Goal: Transaction & Acquisition: Purchase product/service

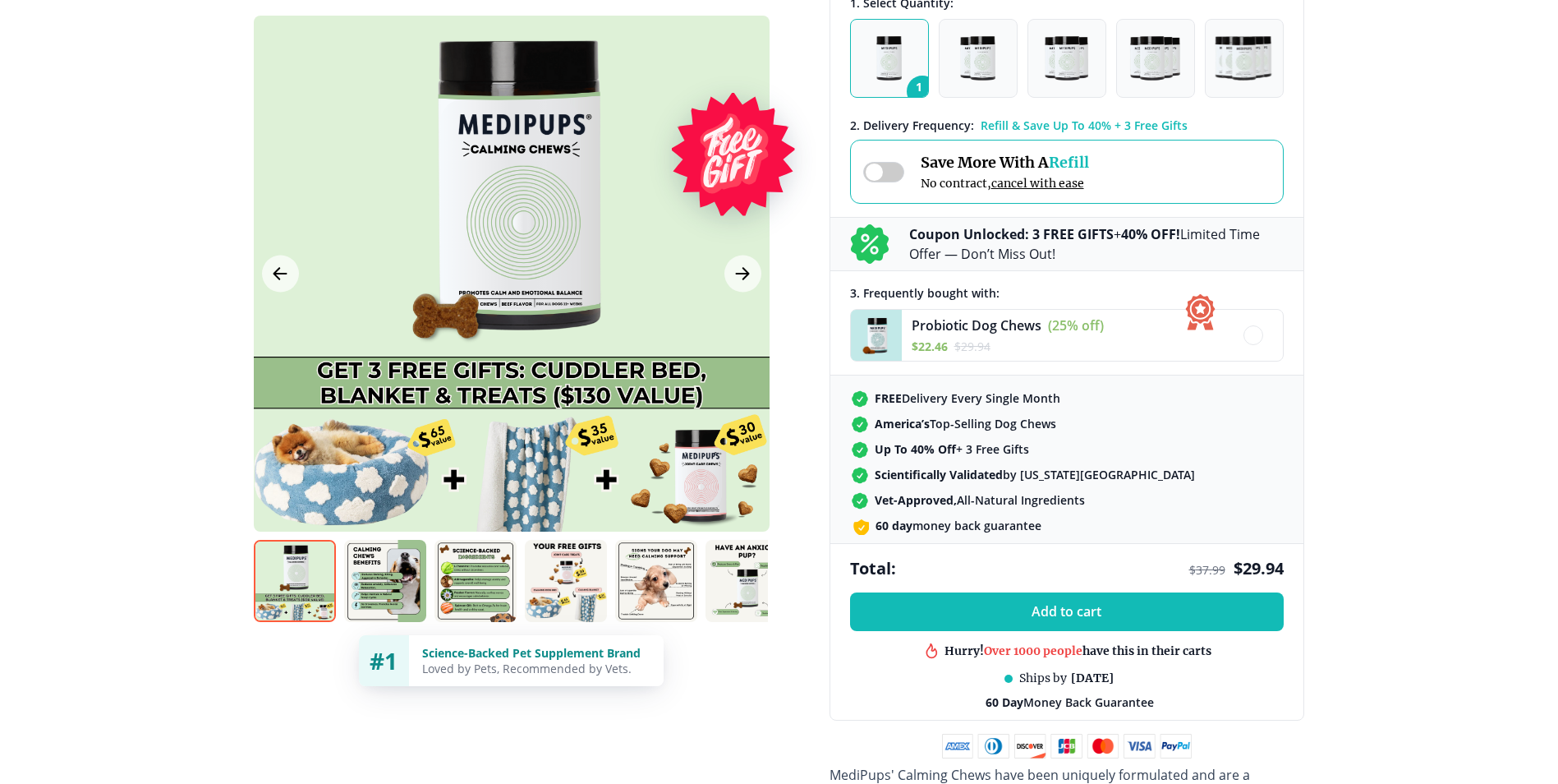
scroll to position [329, 0]
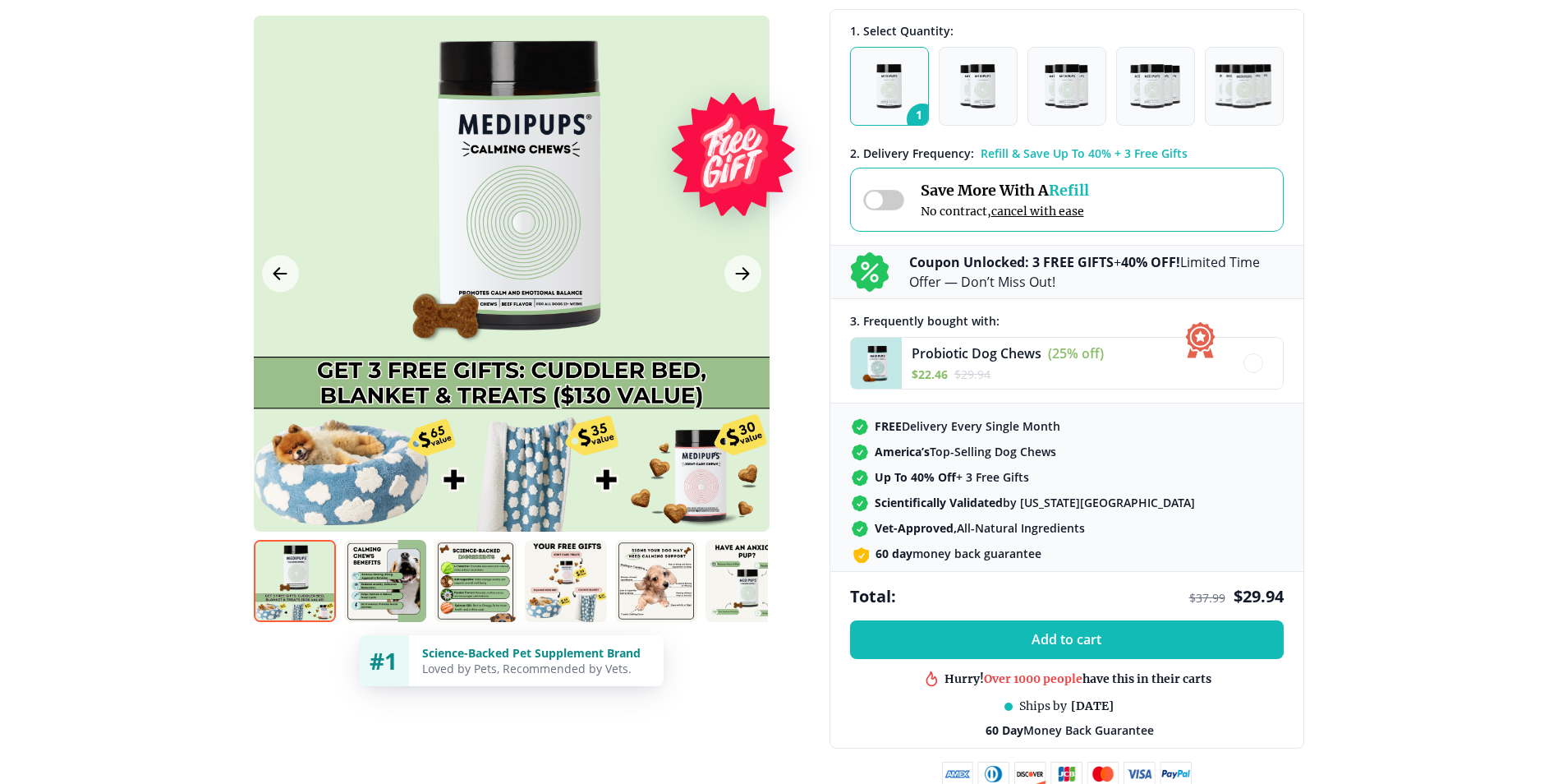
click at [864, 194] on span at bounding box center [884, 200] width 41 height 21
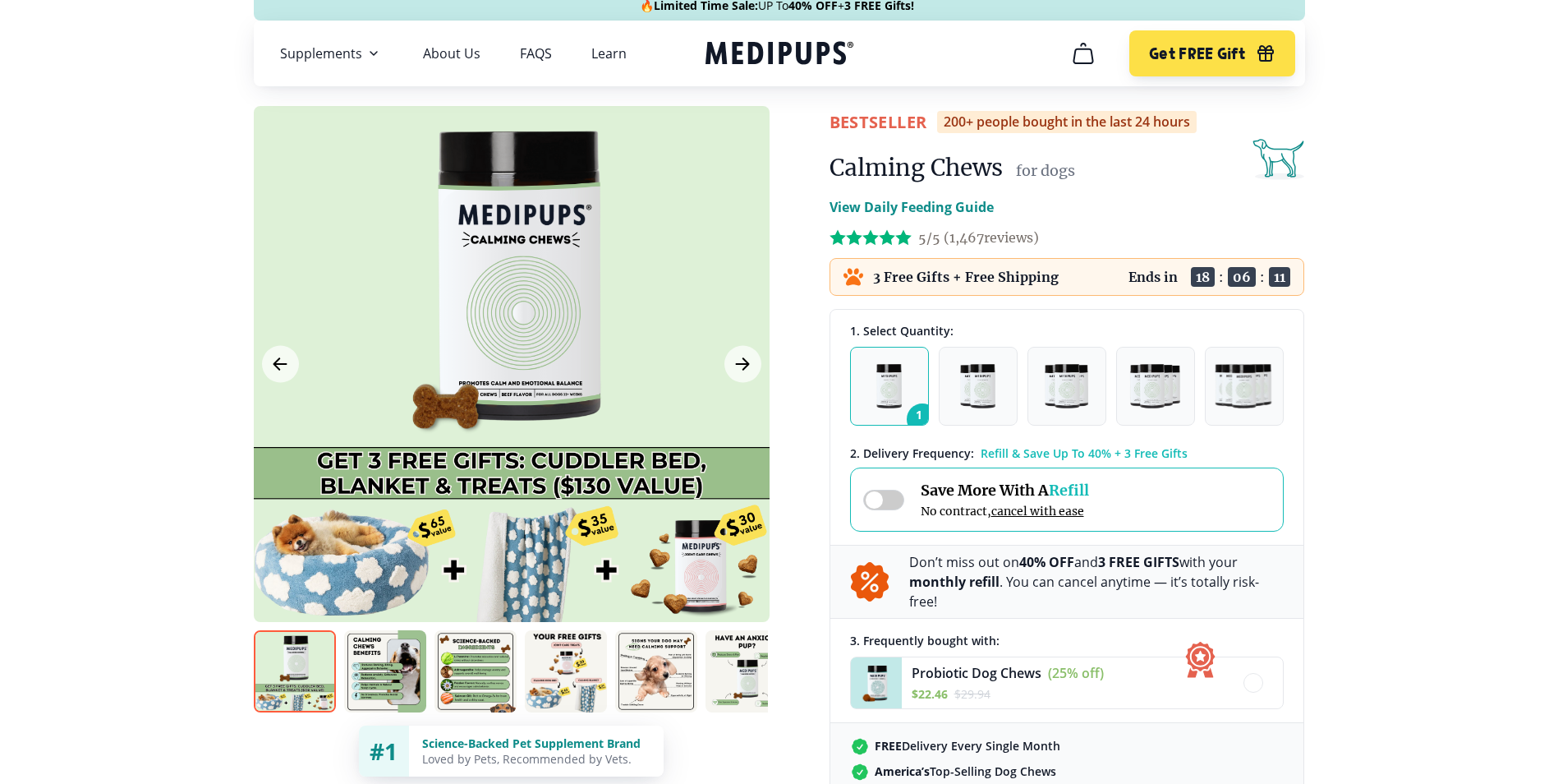
scroll to position [0, 0]
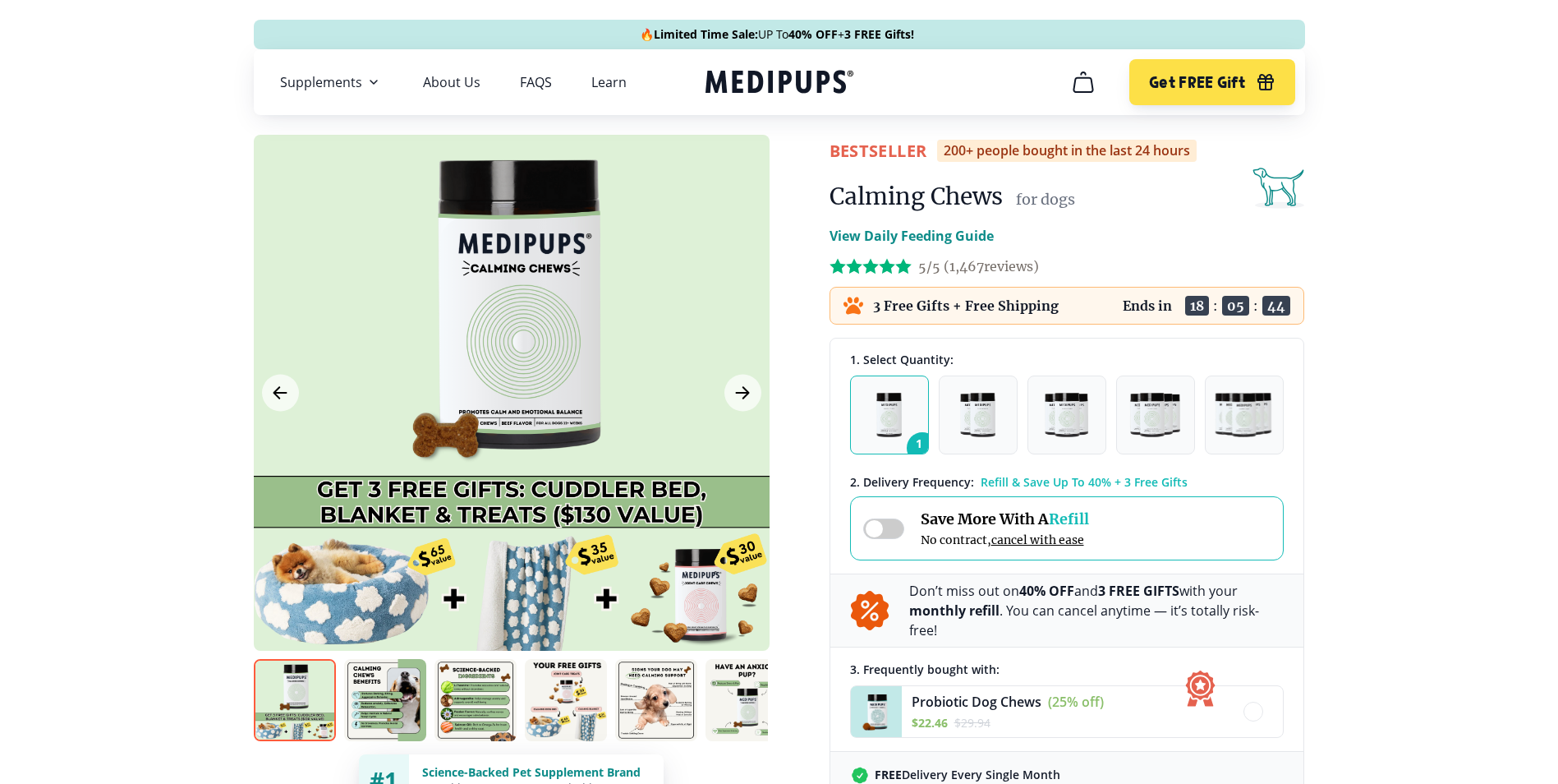
click at [927, 234] on p "View Daily Feeding Guide" at bounding box center [912, 235] width 164 height 20
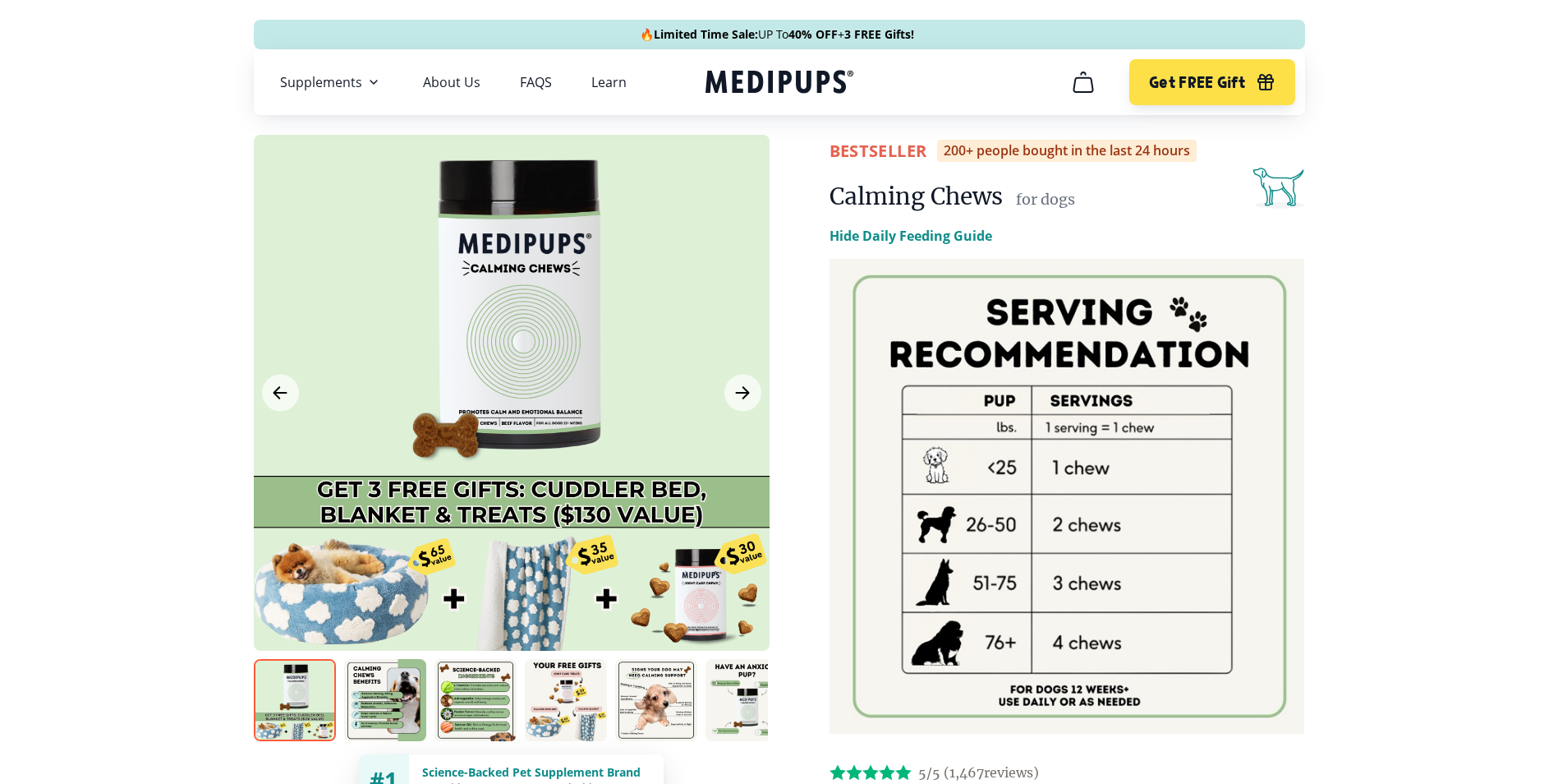
click at [914, 237] on p "Hide Daily Feeding Guide" at bounding box center [911, 235] width 162 height 20
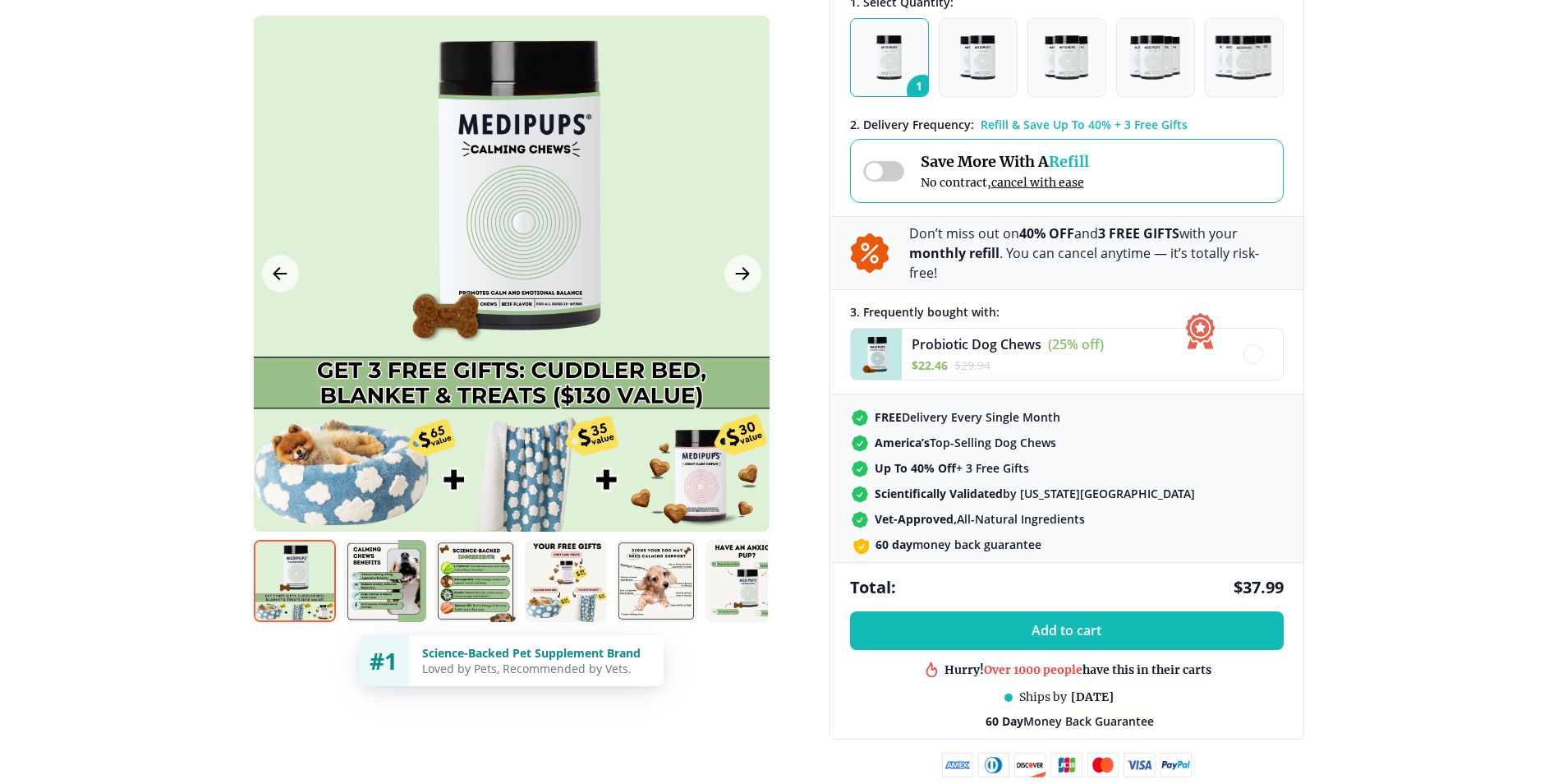
scroll to position [329, 0]
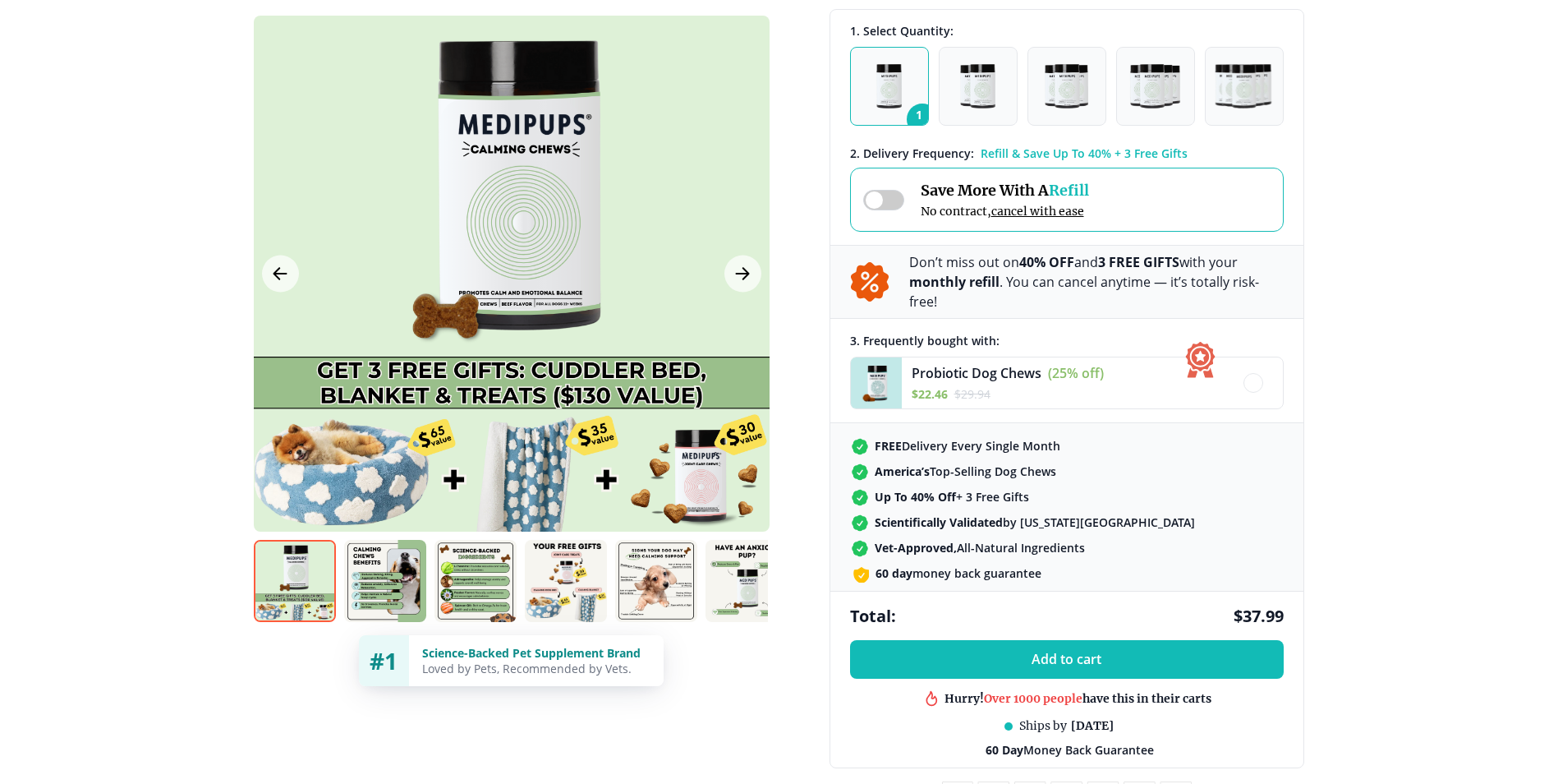
click at [887, 202] on span at bounding box center [884, 200] width 41 height 21
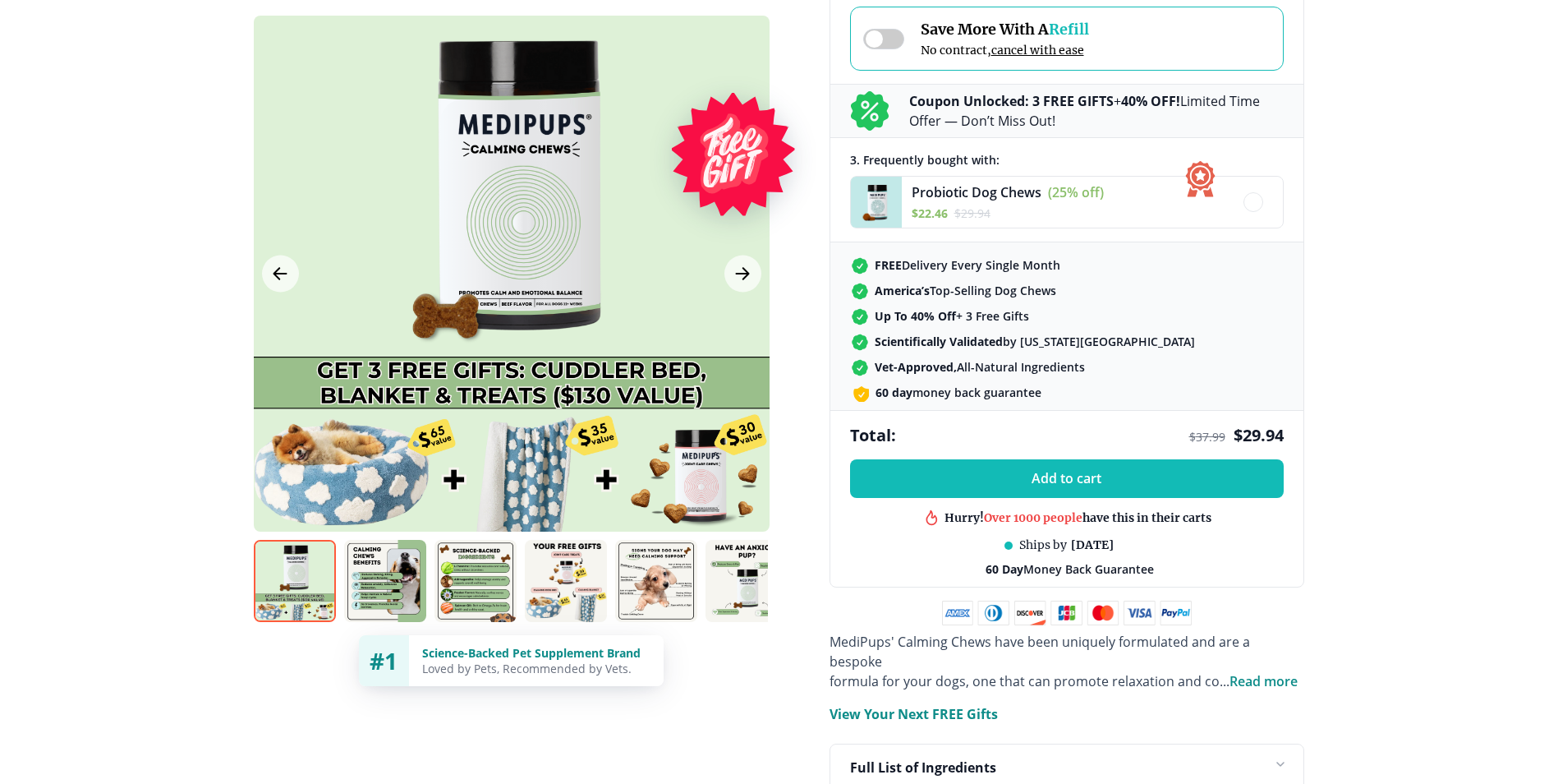
scroll to position [493, 0]
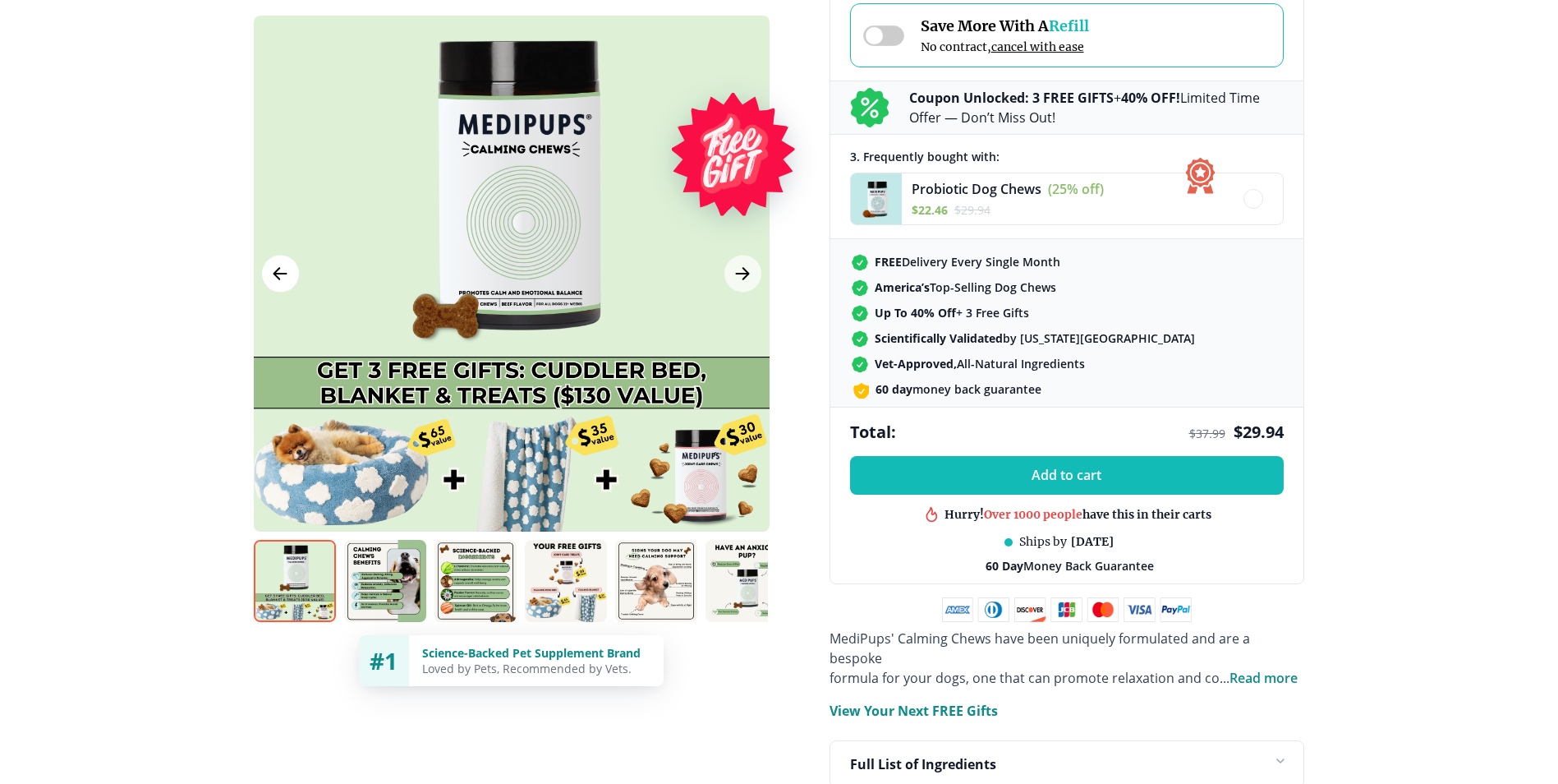
click at [277, 273] on icon "Previous Image" at bounding box center [280, 273] width 12 height 11
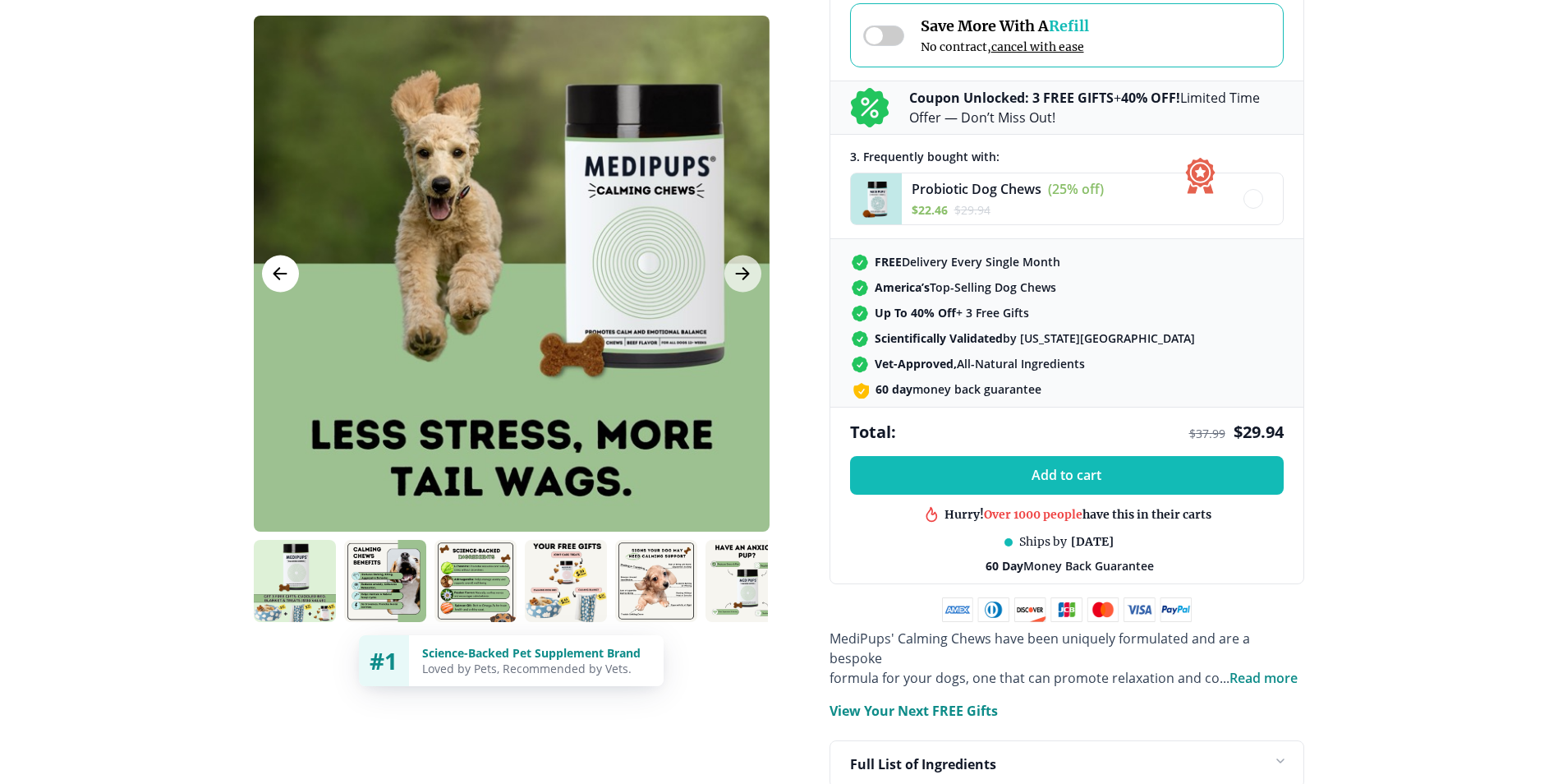
click at [277, 273] on icon "Previous Image" at bounding box center [280, 273] width 12 height 11
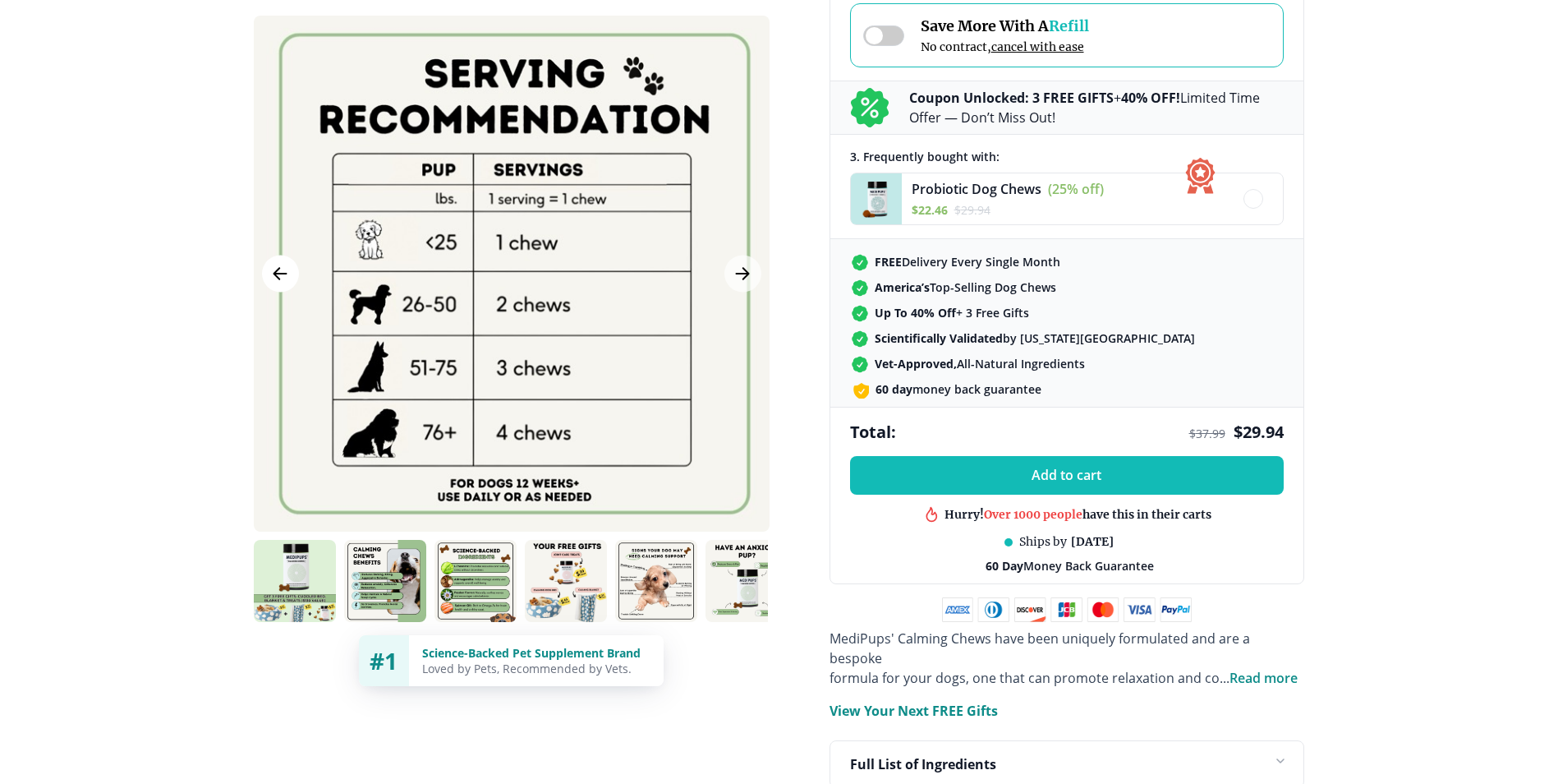
click at [277, 273] on icon "Previous Image" at bounding box center [280, 273] width 12 height 11
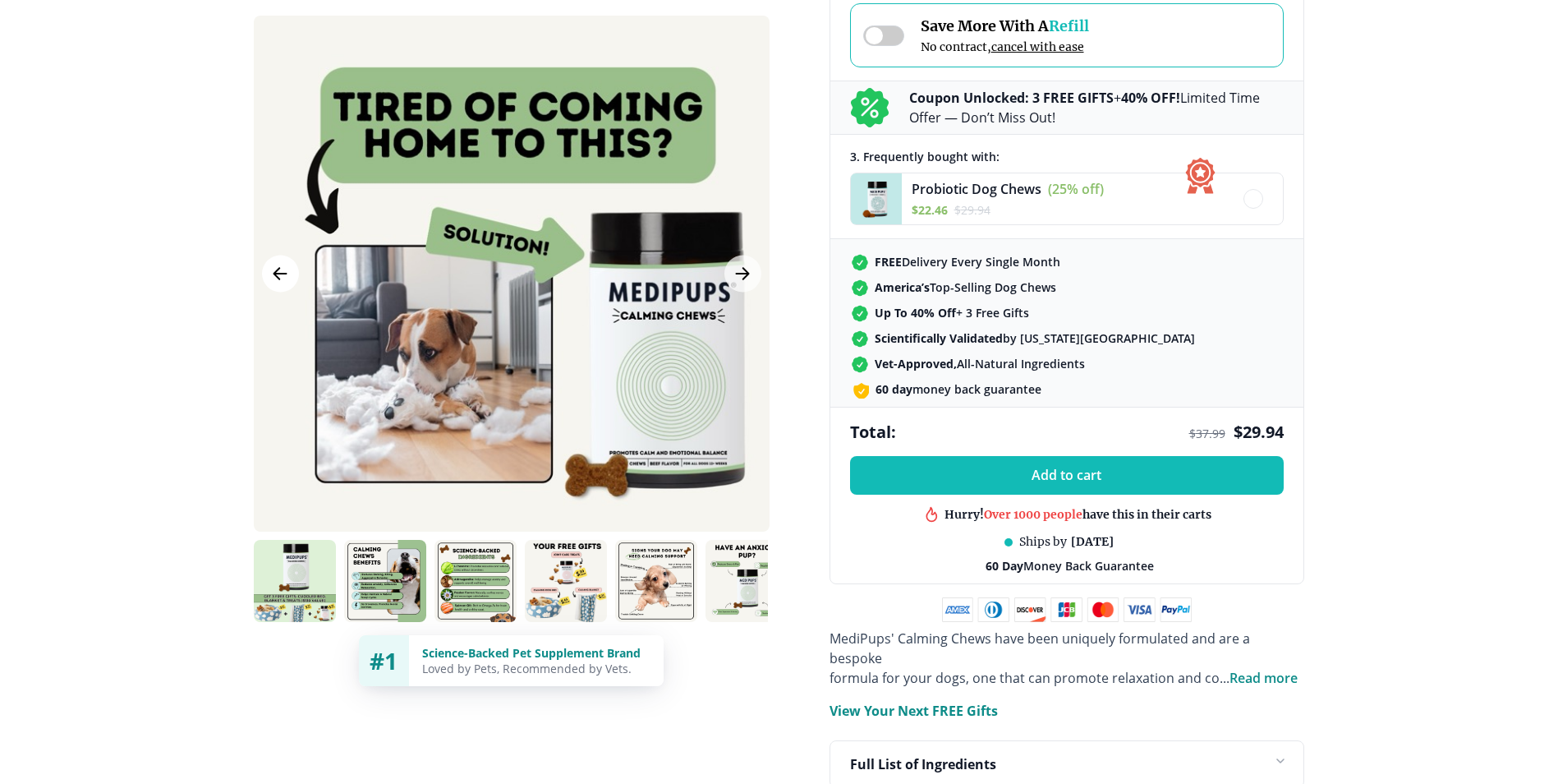
click at [277, 273] on icon "Previous Image" at bounding box center [280, 273] width 12 height 11
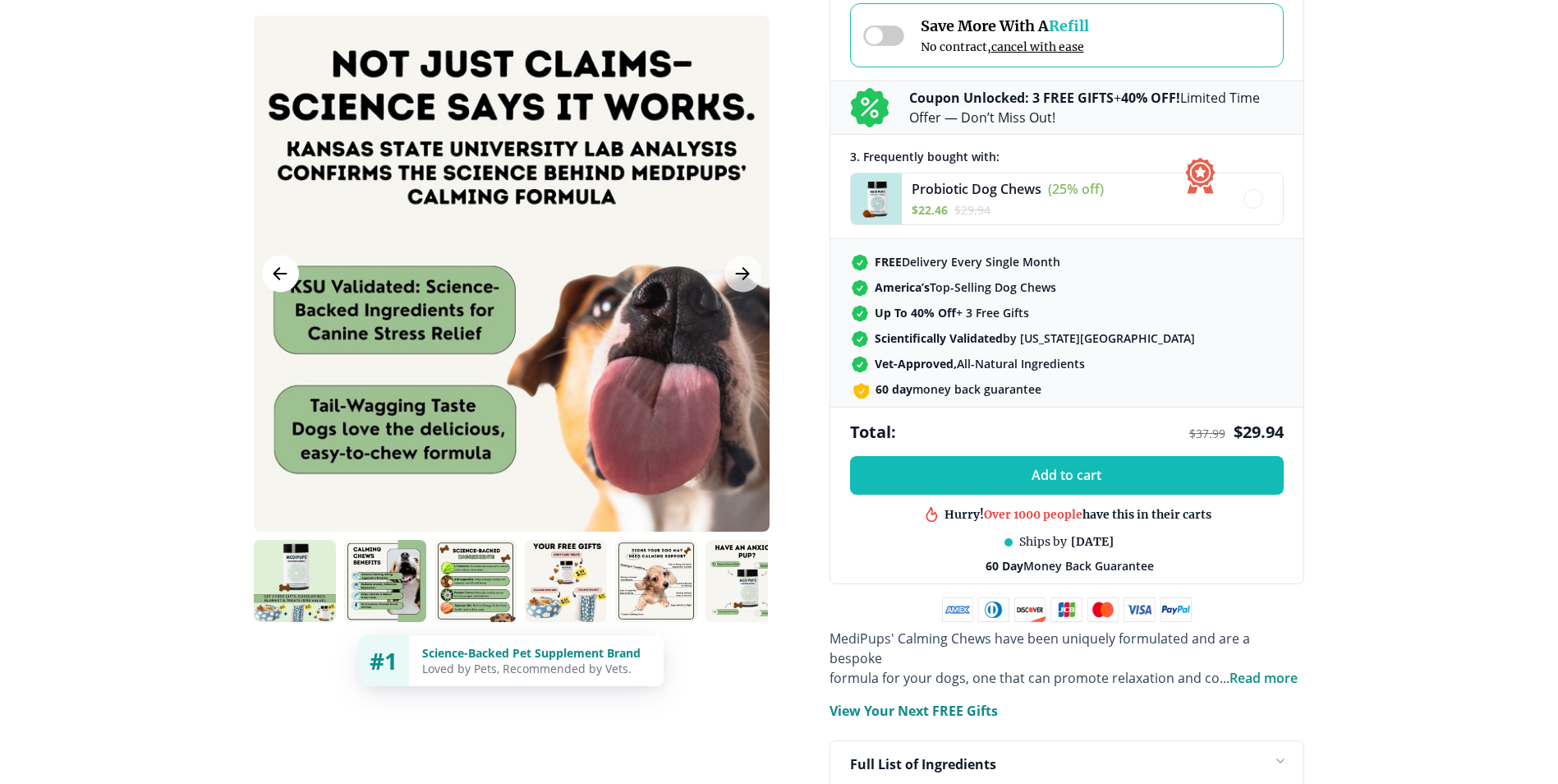
click at [277, 273] on icon "Previous Image" at bounding box center [280, 273] width 12 height 11
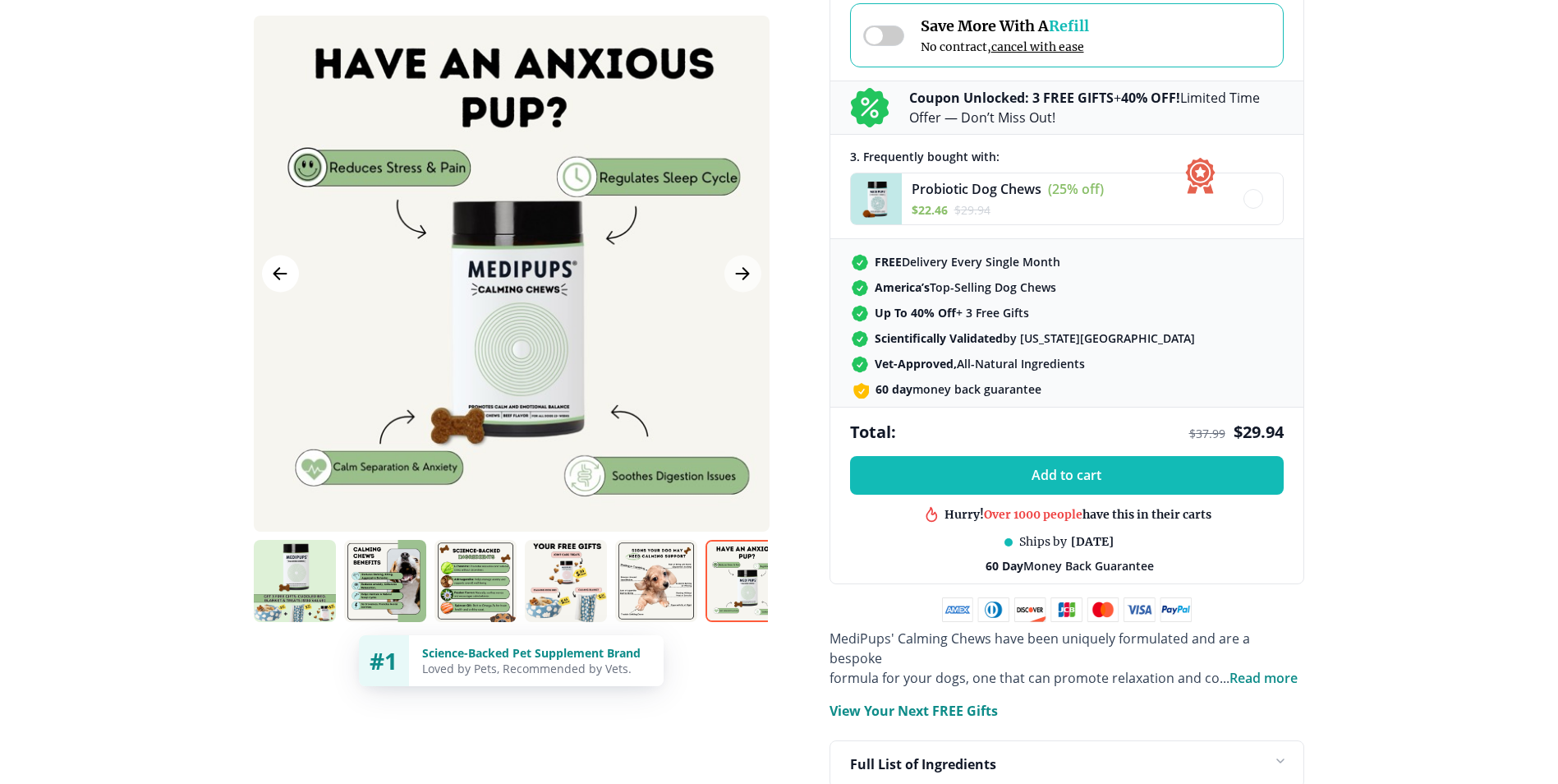
click at [277, 273] on icon "Previous Image" at bounding box center [280, 273] width 12 height 11
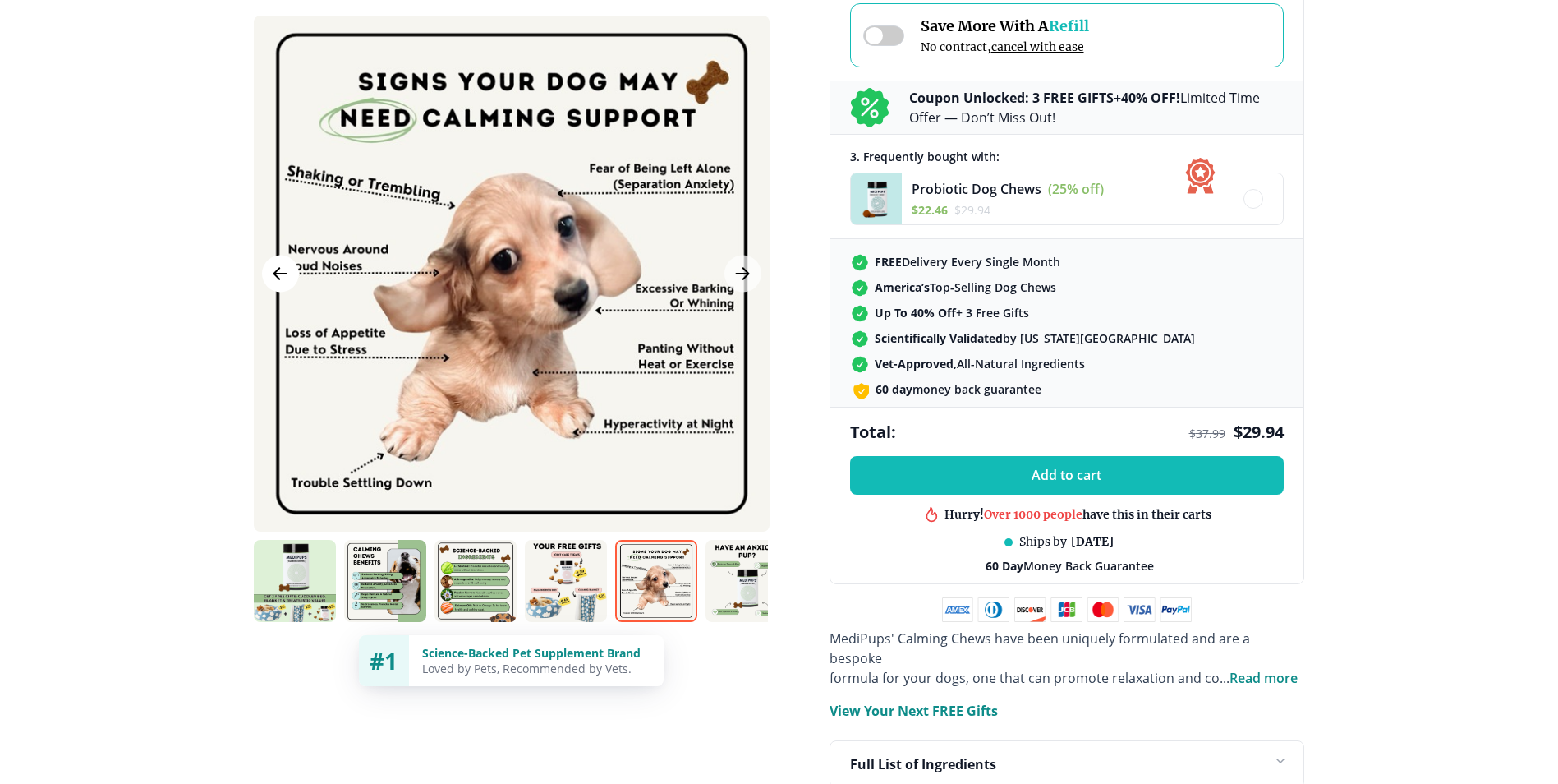
click at [277, 273] on icon "Previous Image" at bounding box center [280, 273] width 12 height 11
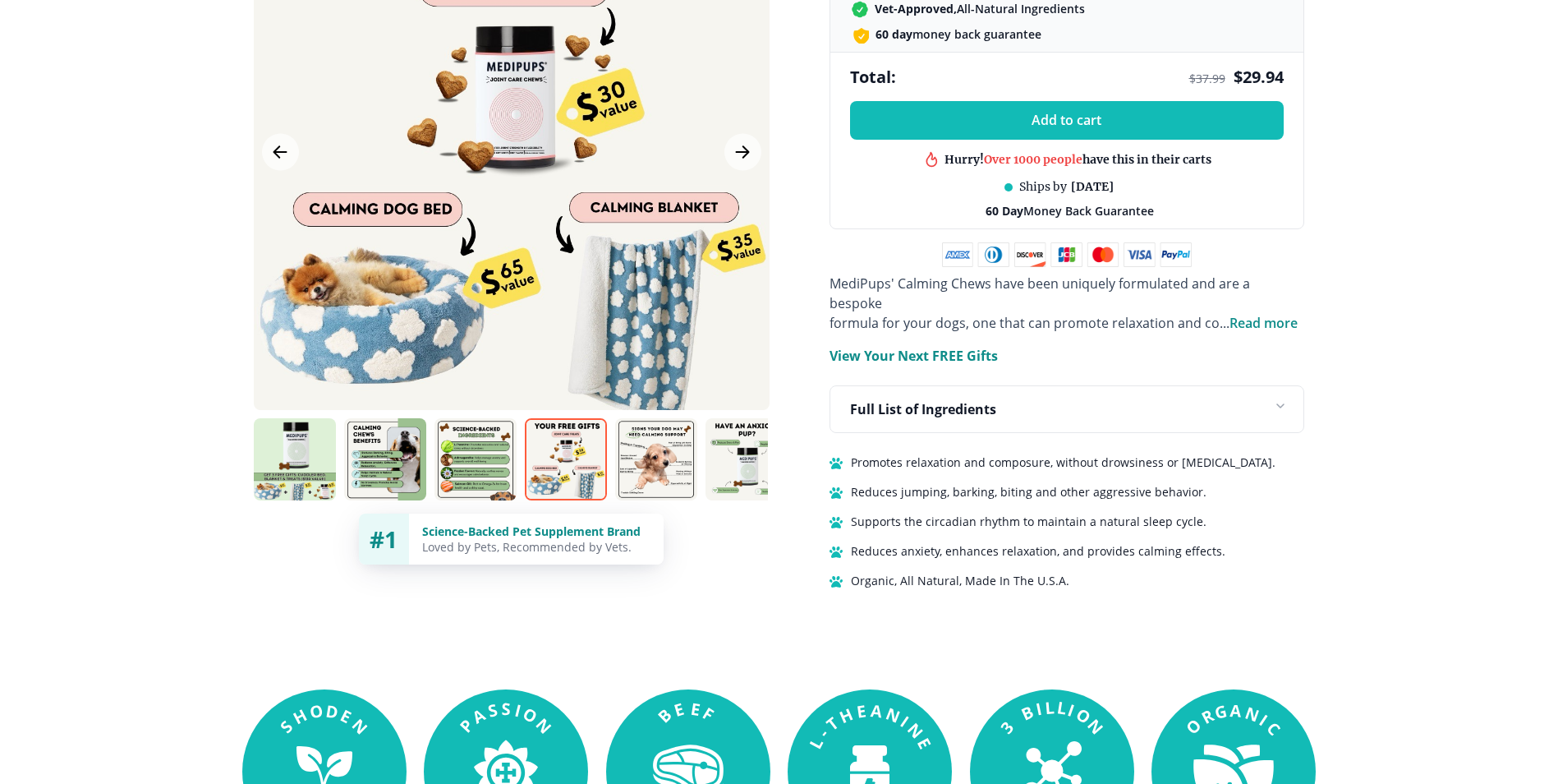
scroll to position [739, 0]
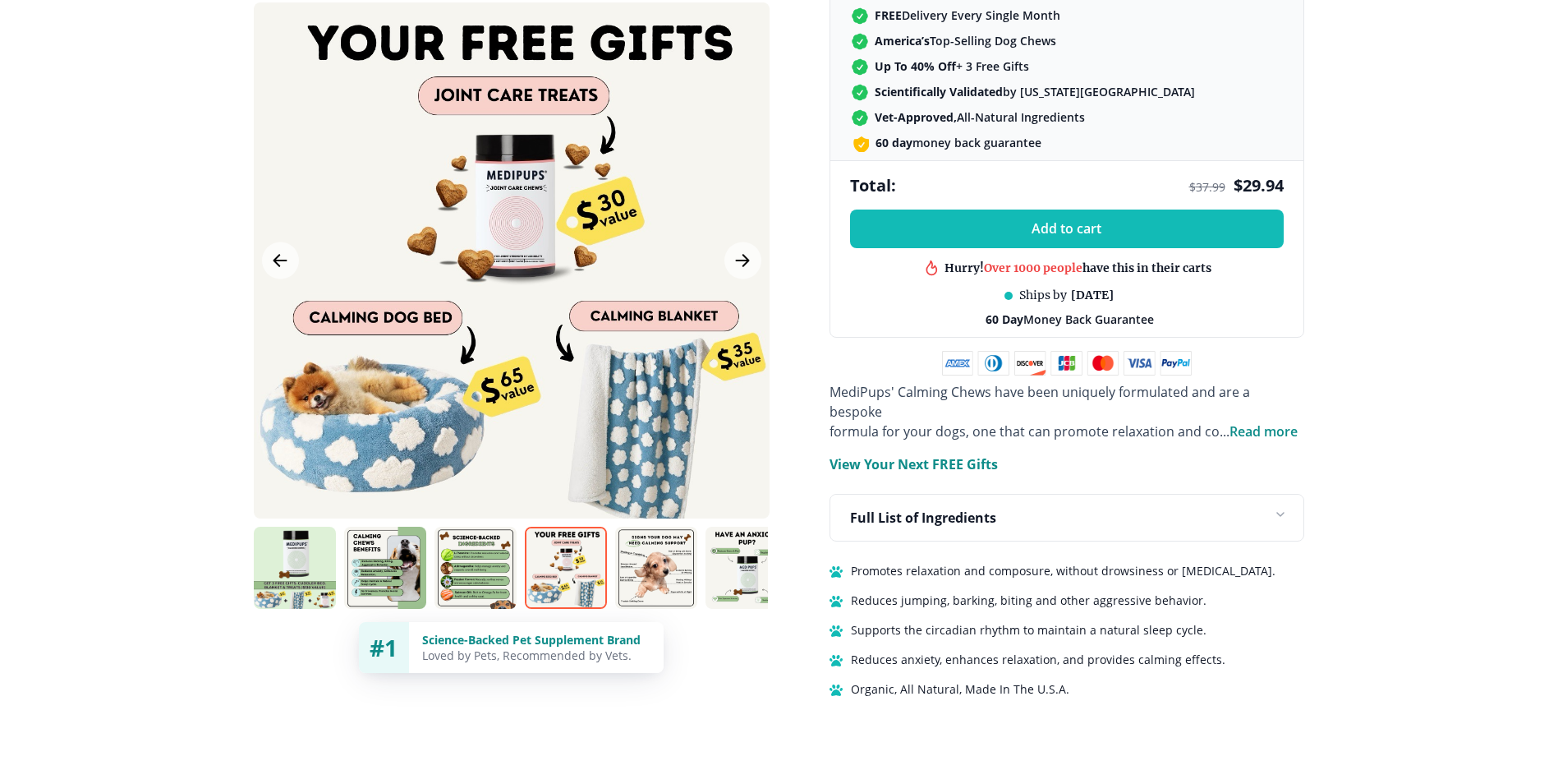
click at [927, 455] on p "View Your Next FREE Gifts" at bounding box center [914, 464] width 168 height 20
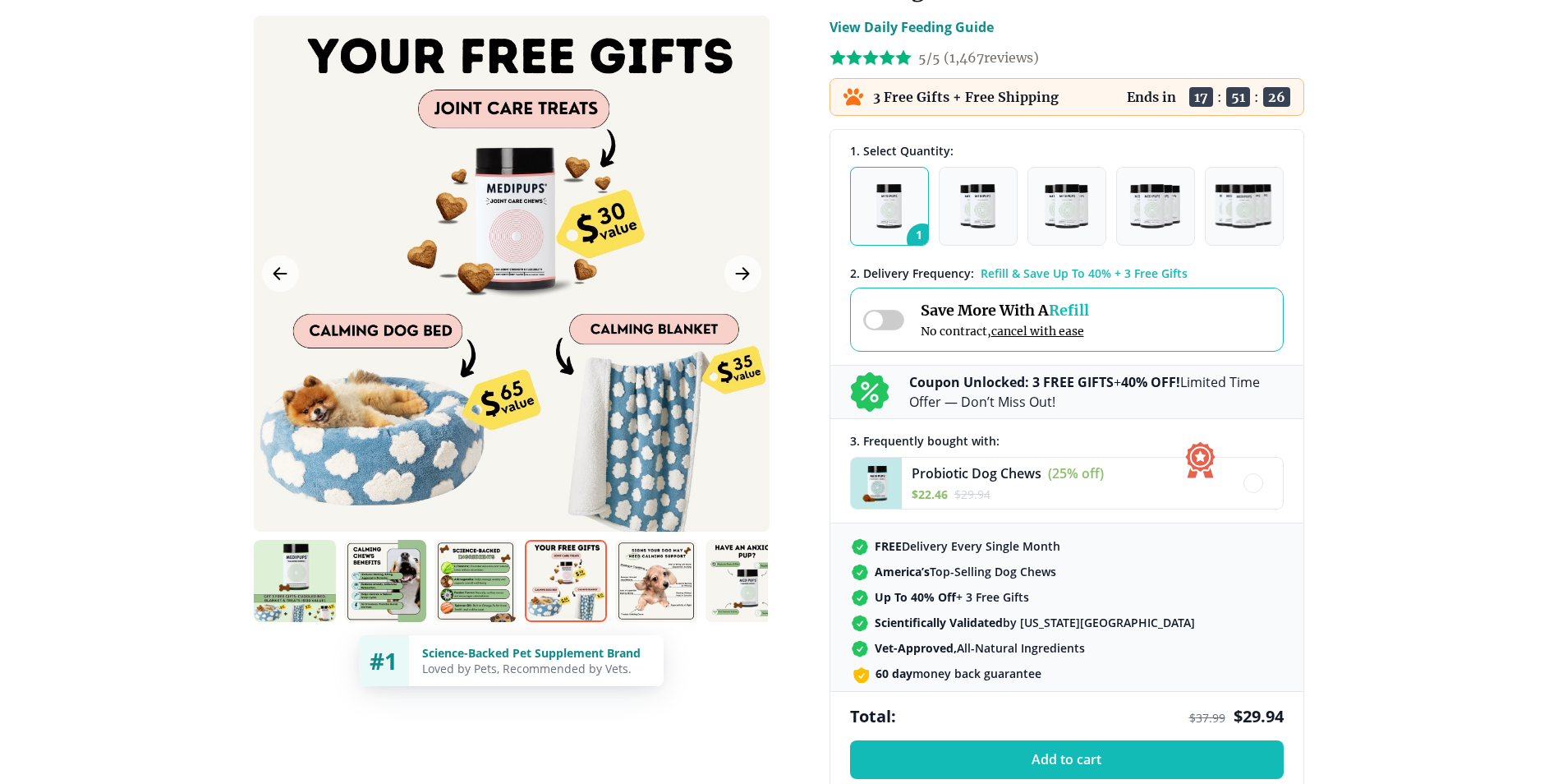
scroll to position [0, 0]
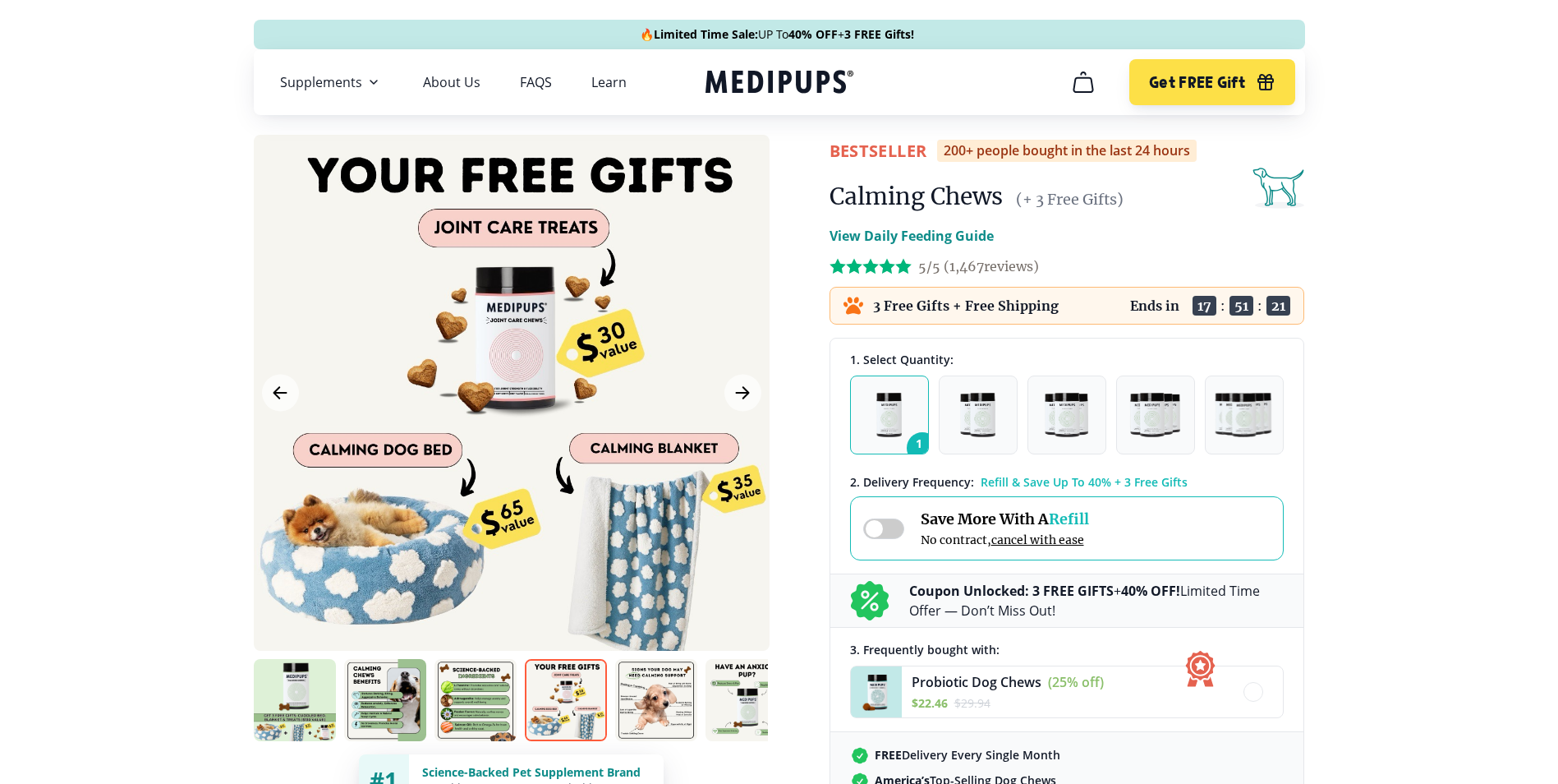
click at [891, 419] on img "button" at bounding box center [889, 415] width 25 height 45
click at [913, 441] on span "1" at bounding box center [922, 447] width 31 height 31
click at [906, 406] on button "1" at bounding box center [890, 414] width 78 height 78
click at [890, 421] on img "button" at bounding box center [889, 415] width 25 height 45
click at [1085, 84] on icon "cart" at bounding box center [1084, 82] width 26 height 26
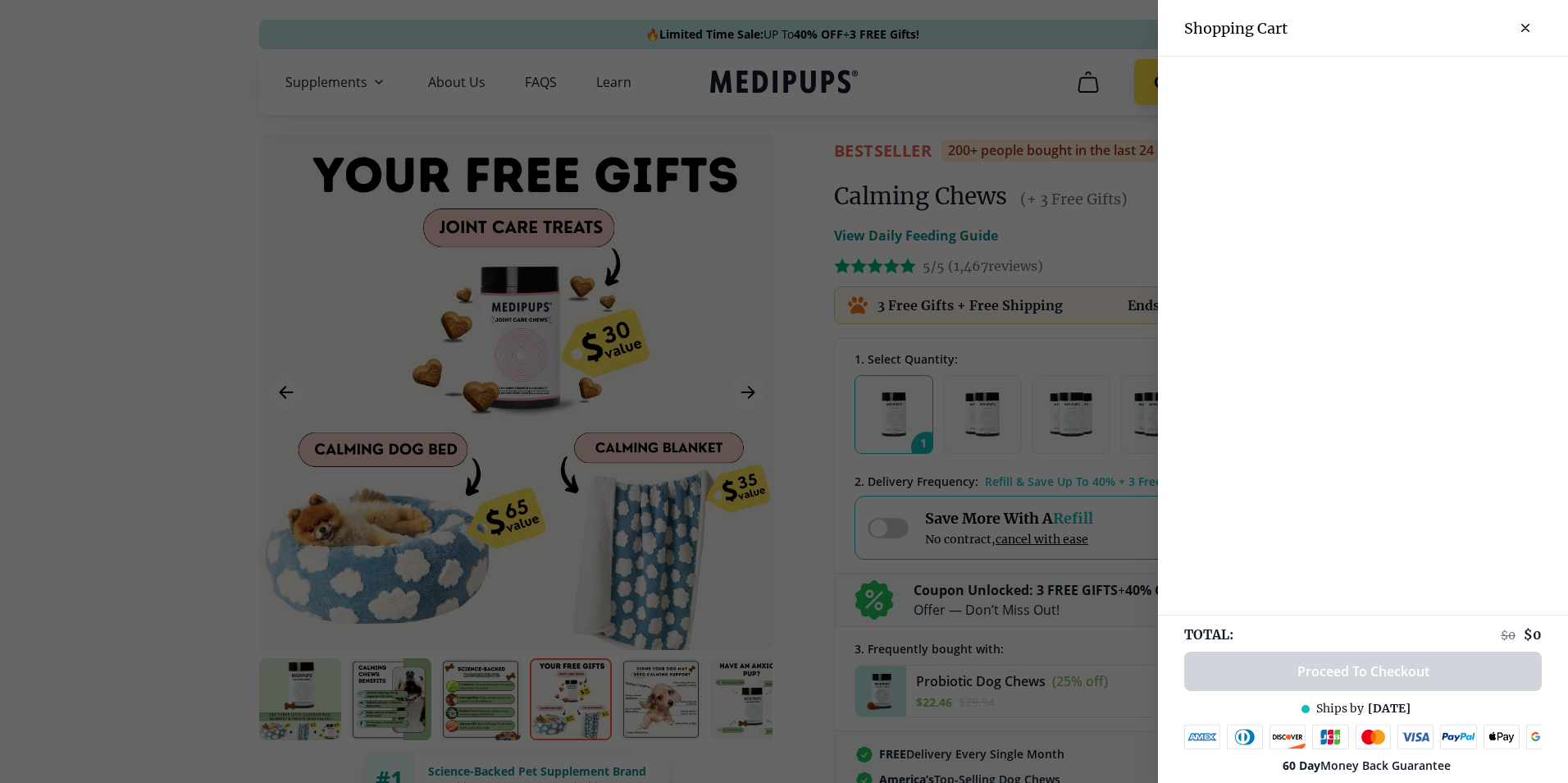
click at [1513, 23] on button "close-cart" at bounding box center [1524, 27] width 33 height 33
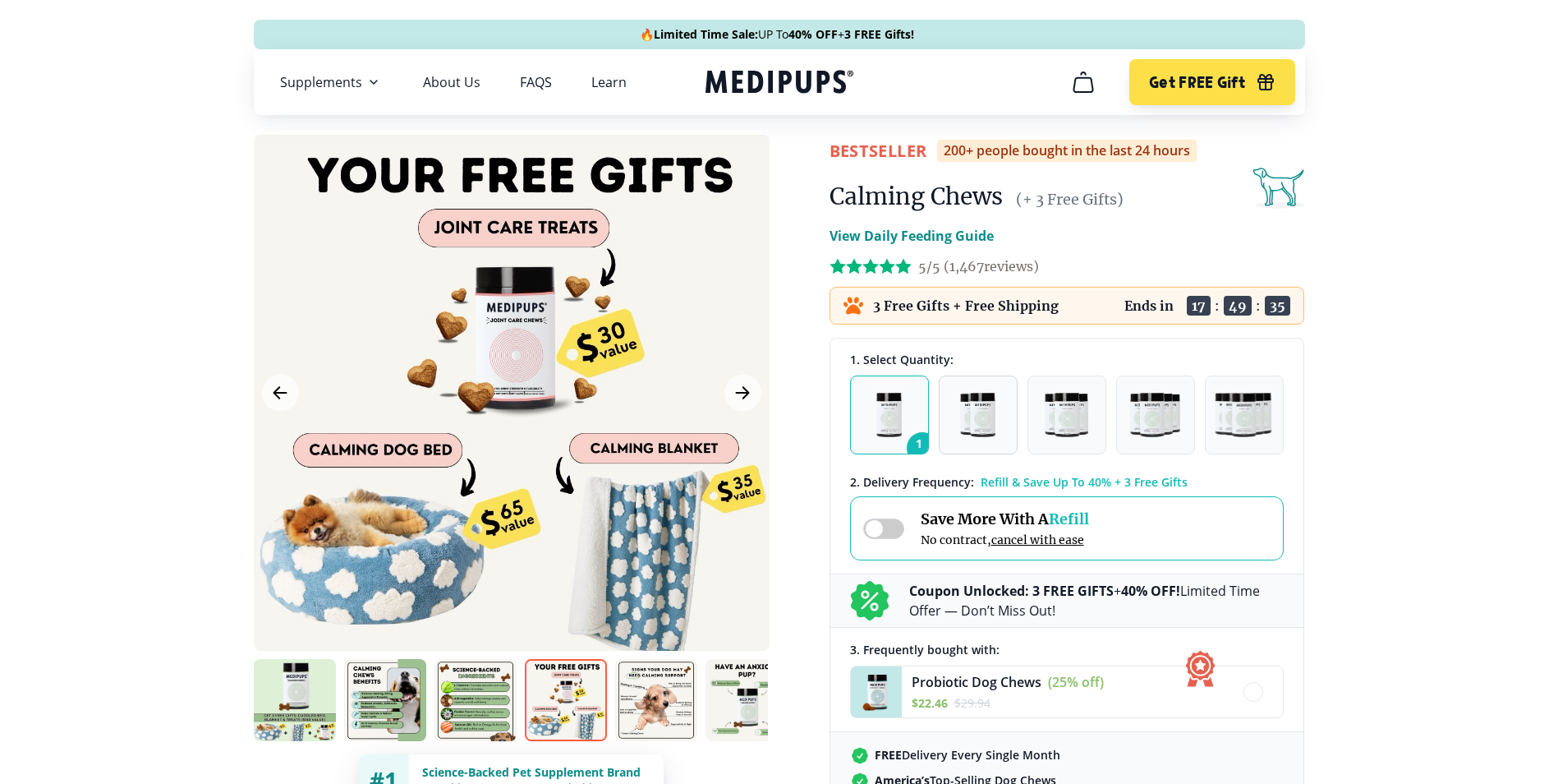
click at [982, 411] on img "button" at bounding box center [977, 415] width 35 height 45
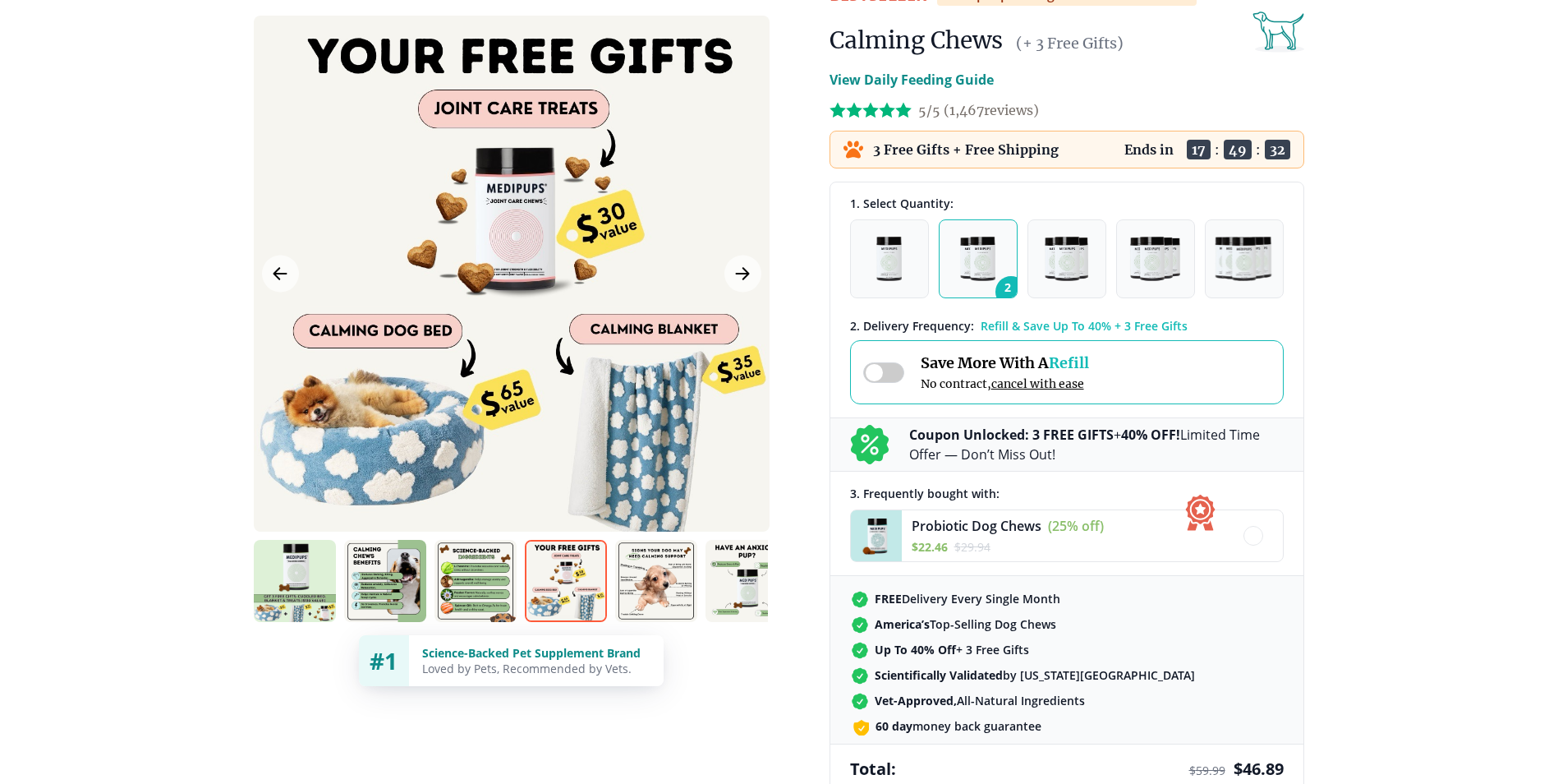
scroll to position [246, 0]
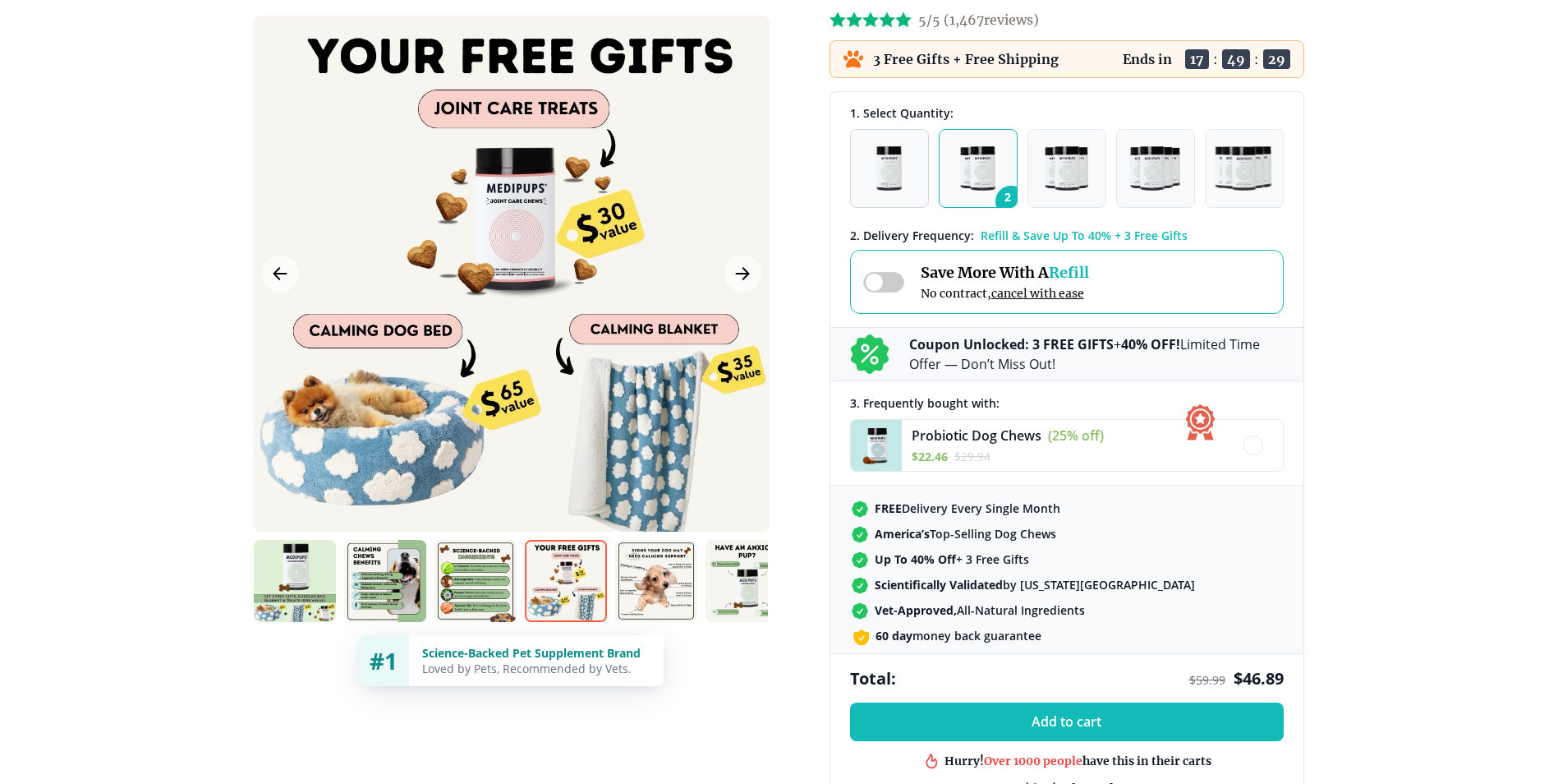
click at [887, 171] on img "button" at bounding box center [889, 169] width 25 height 45
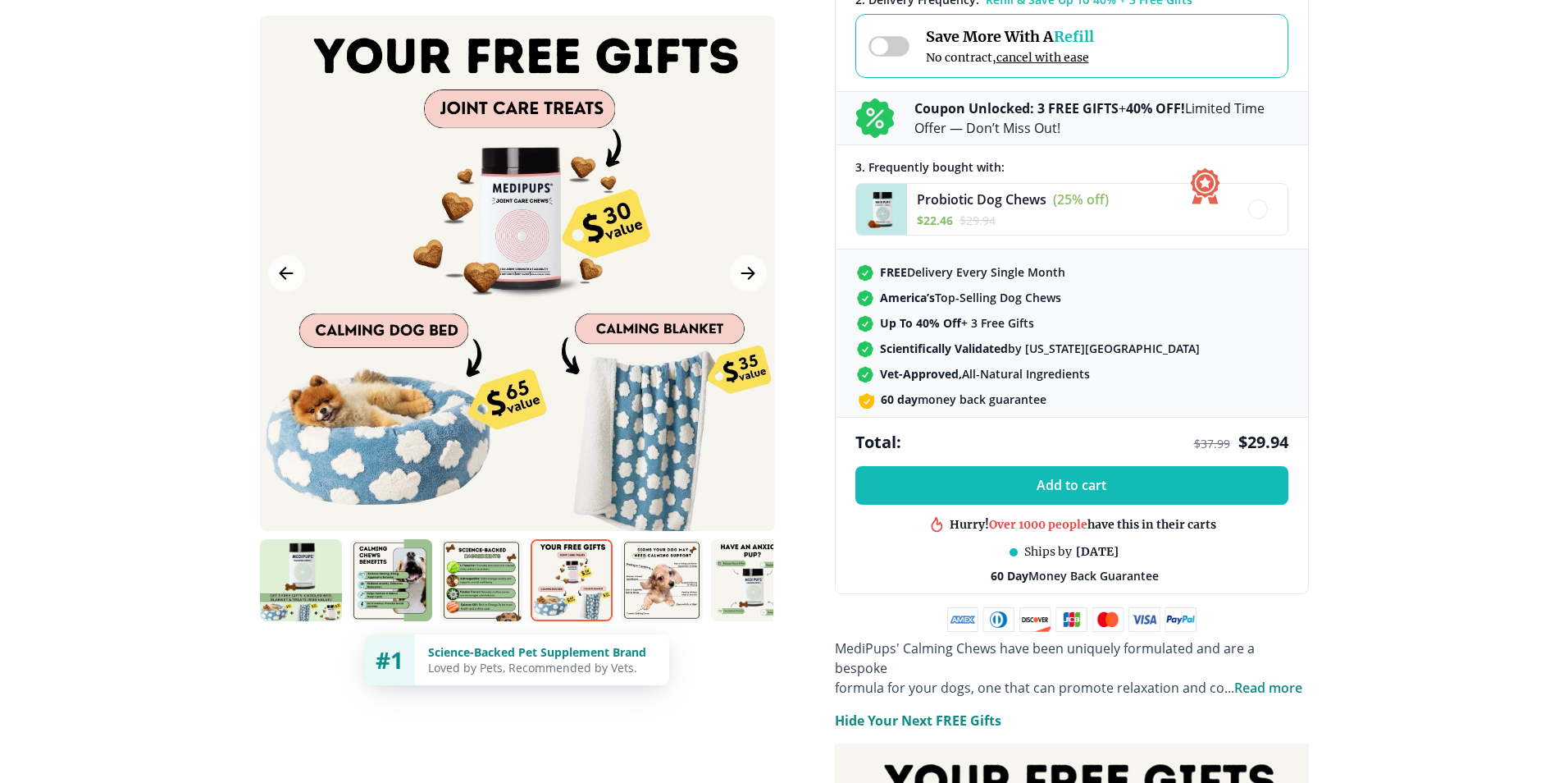
scroll to position [492, 0]
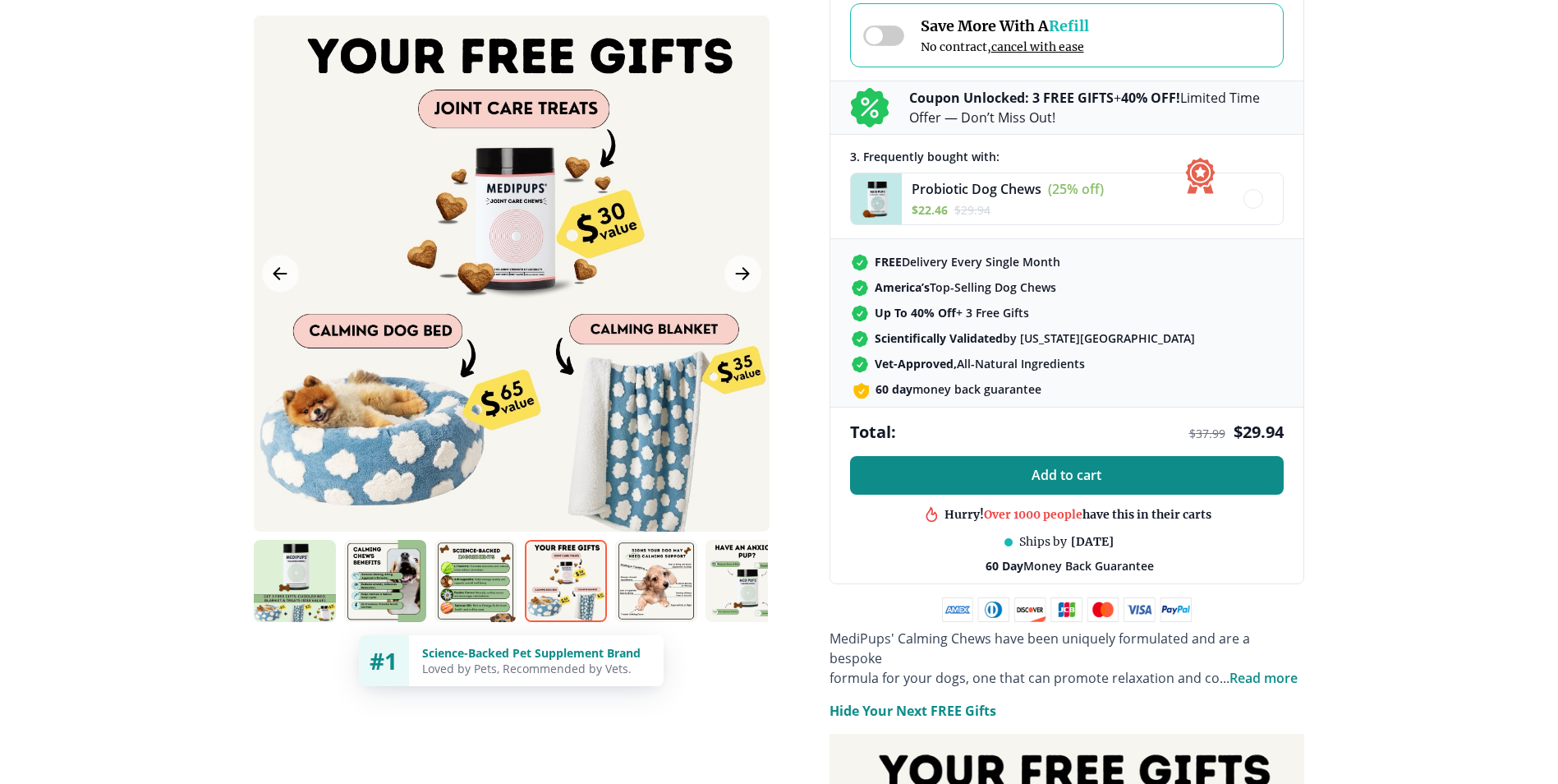
click at [1067, 472] on span "Add to cart" at bounding box center [1066, 475] width 70 height 16
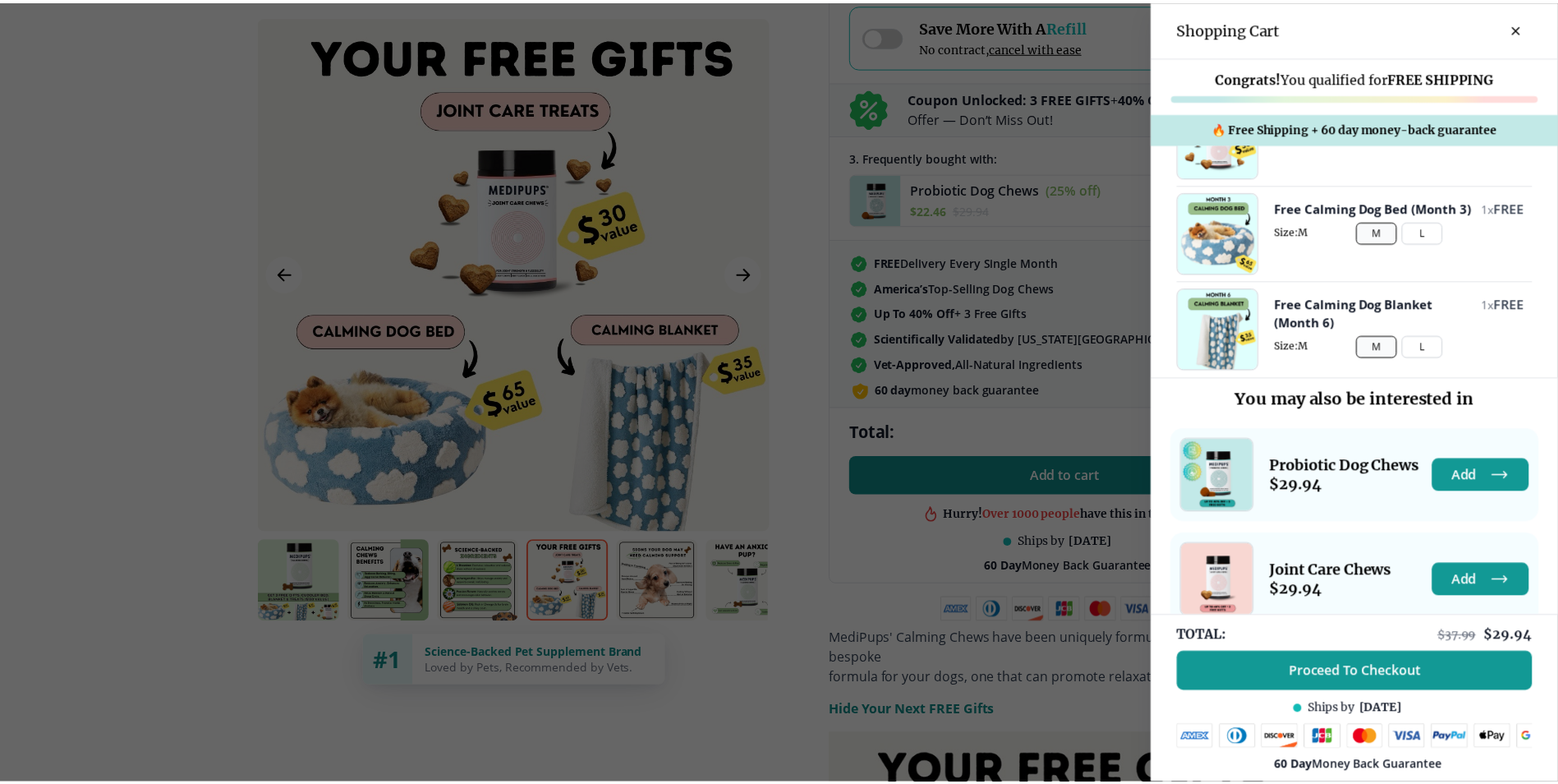
scroll to position [209, 0]
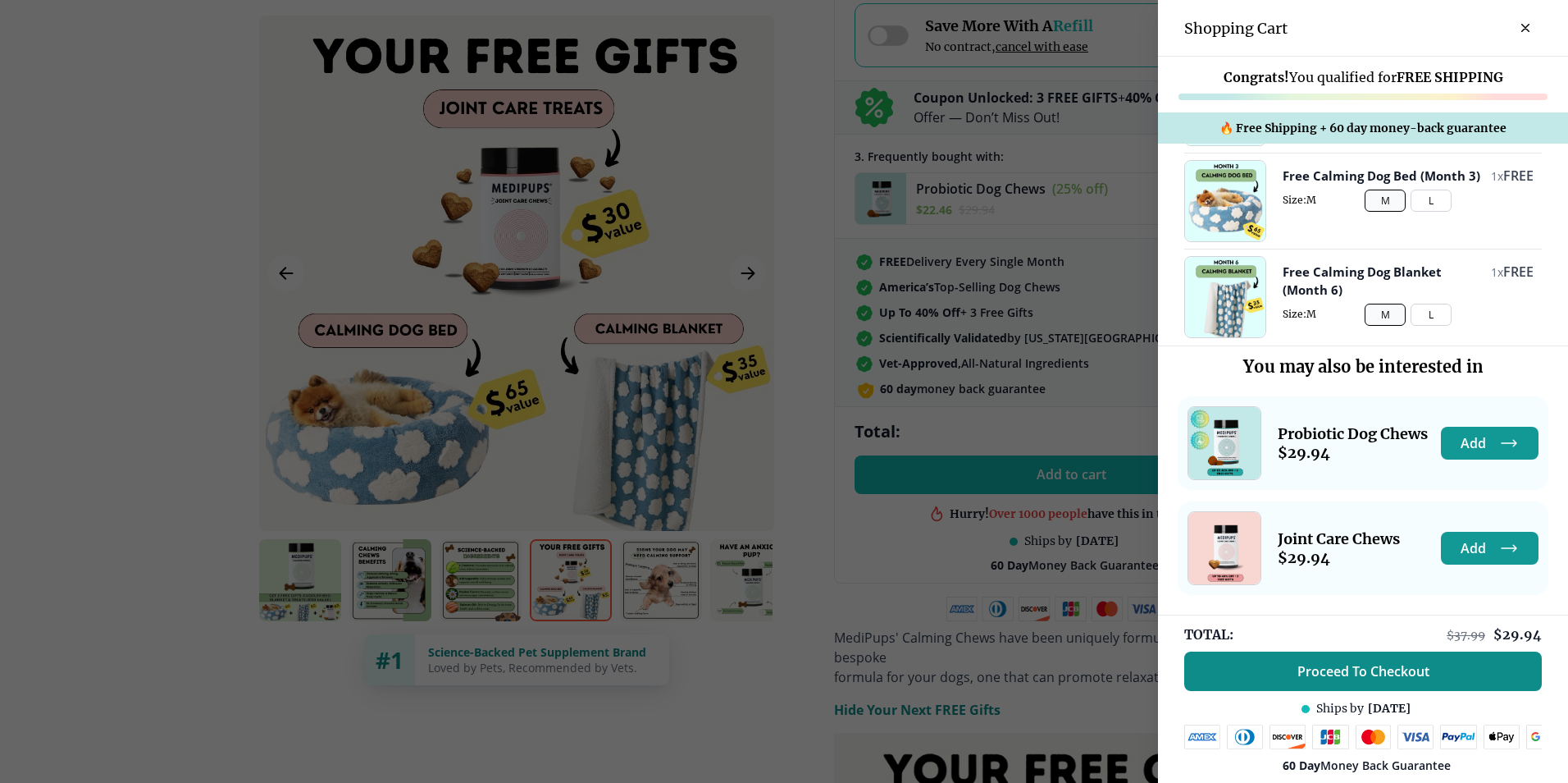
click at [1377, 663] on span "Proceed To Checkout" at bounding box center [1363, 671] width 132 height 17
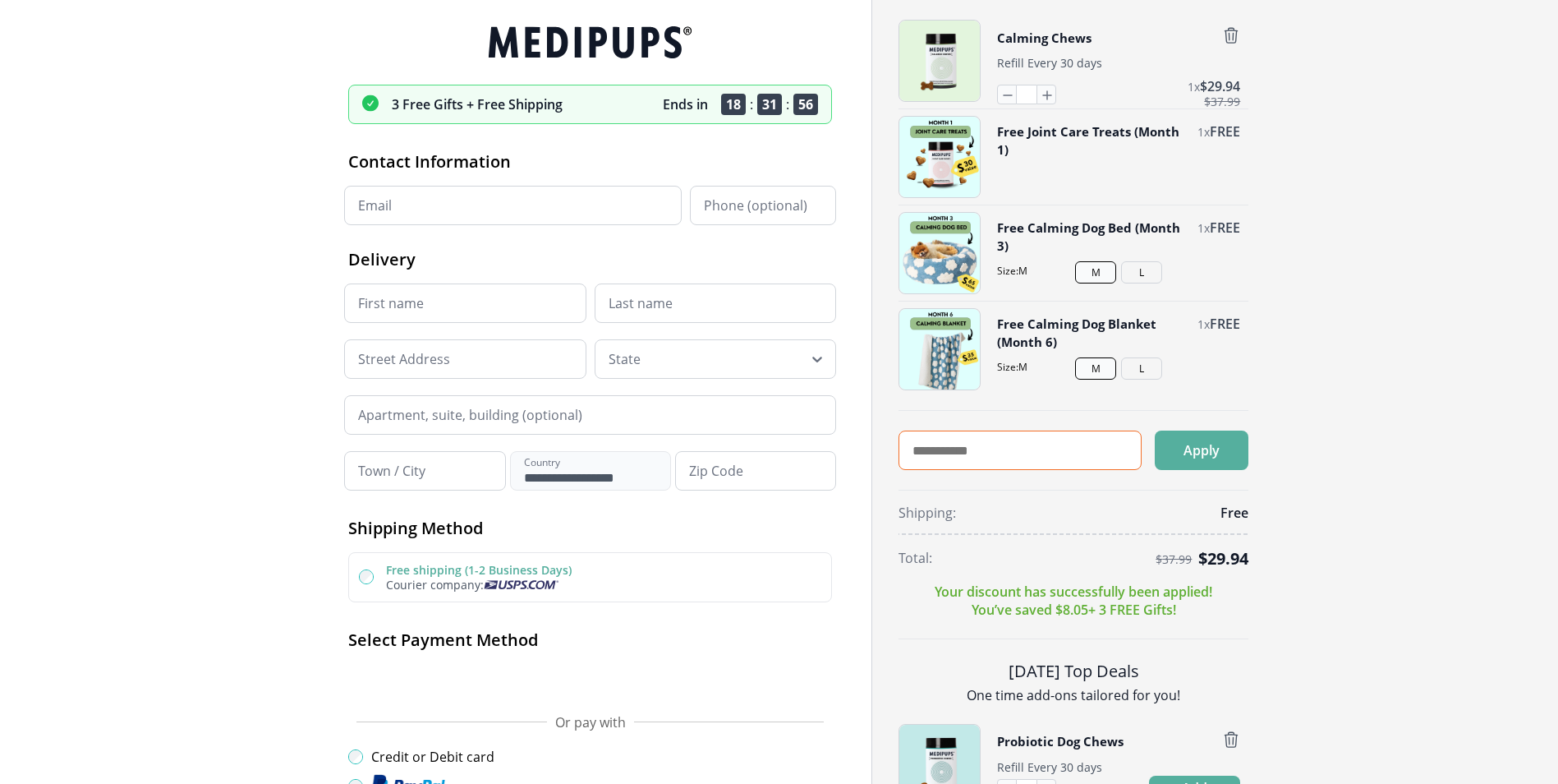
click at [943, 461] on input "text" at bounding box center [1020, 450] width 243 height 39
type input "*******"
click at [1216, 449] on button "Apply" at bounding box center [1201, 450] width 93 height 39
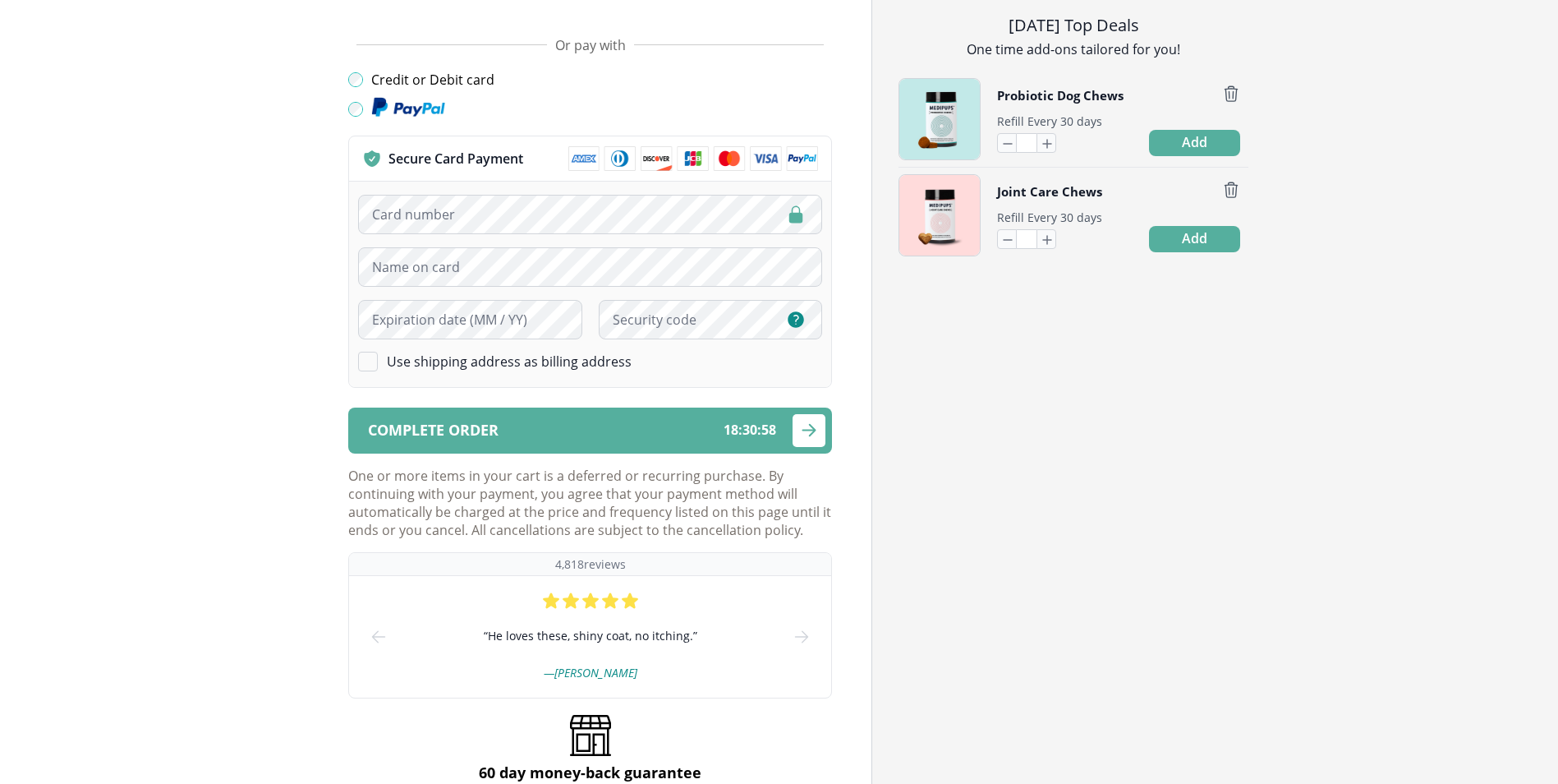
scroll to position [411, 0]
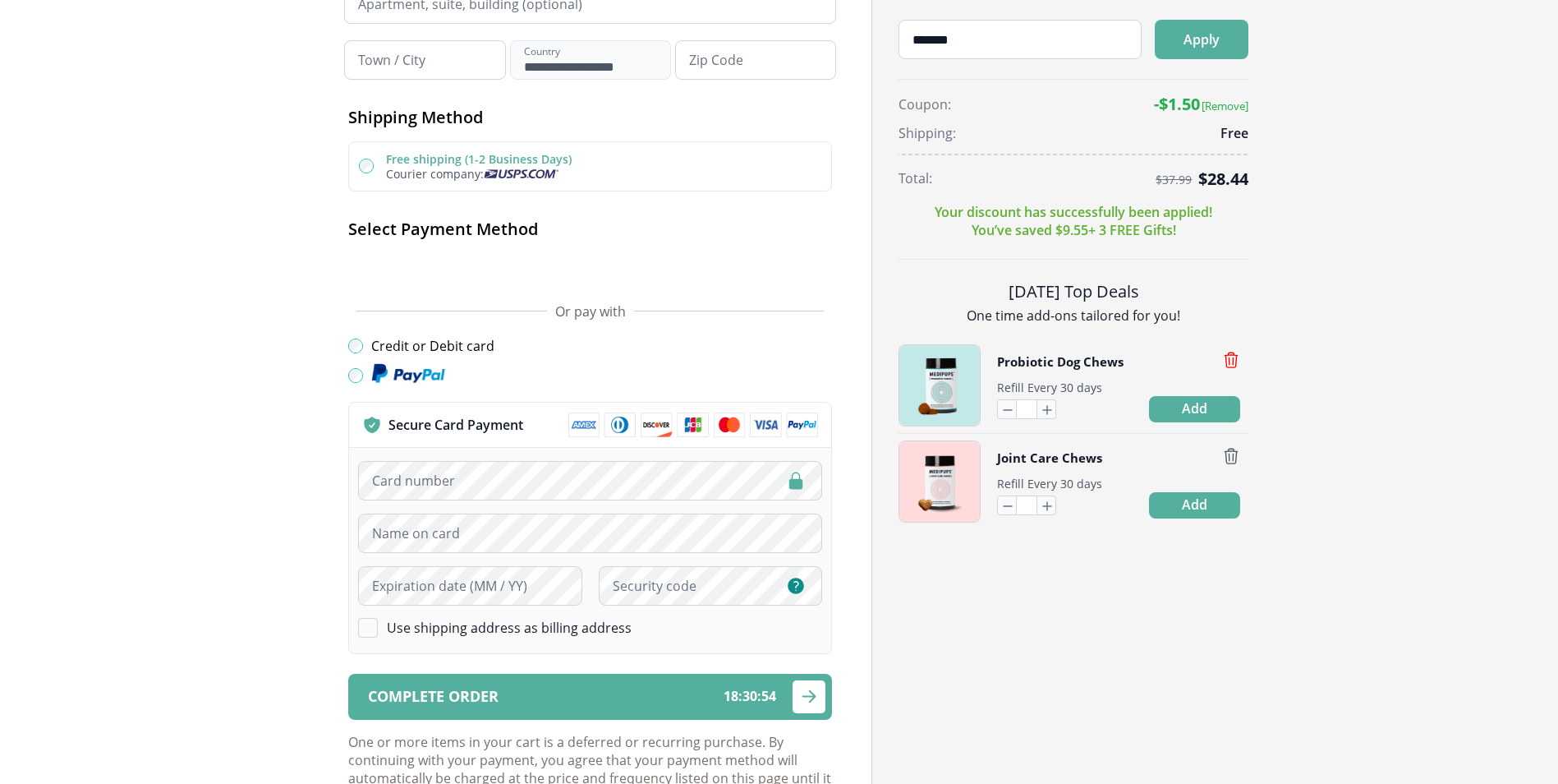
click at [1230, 357] on icon "button" at bounding box center [1230, 359] width 18 height 18
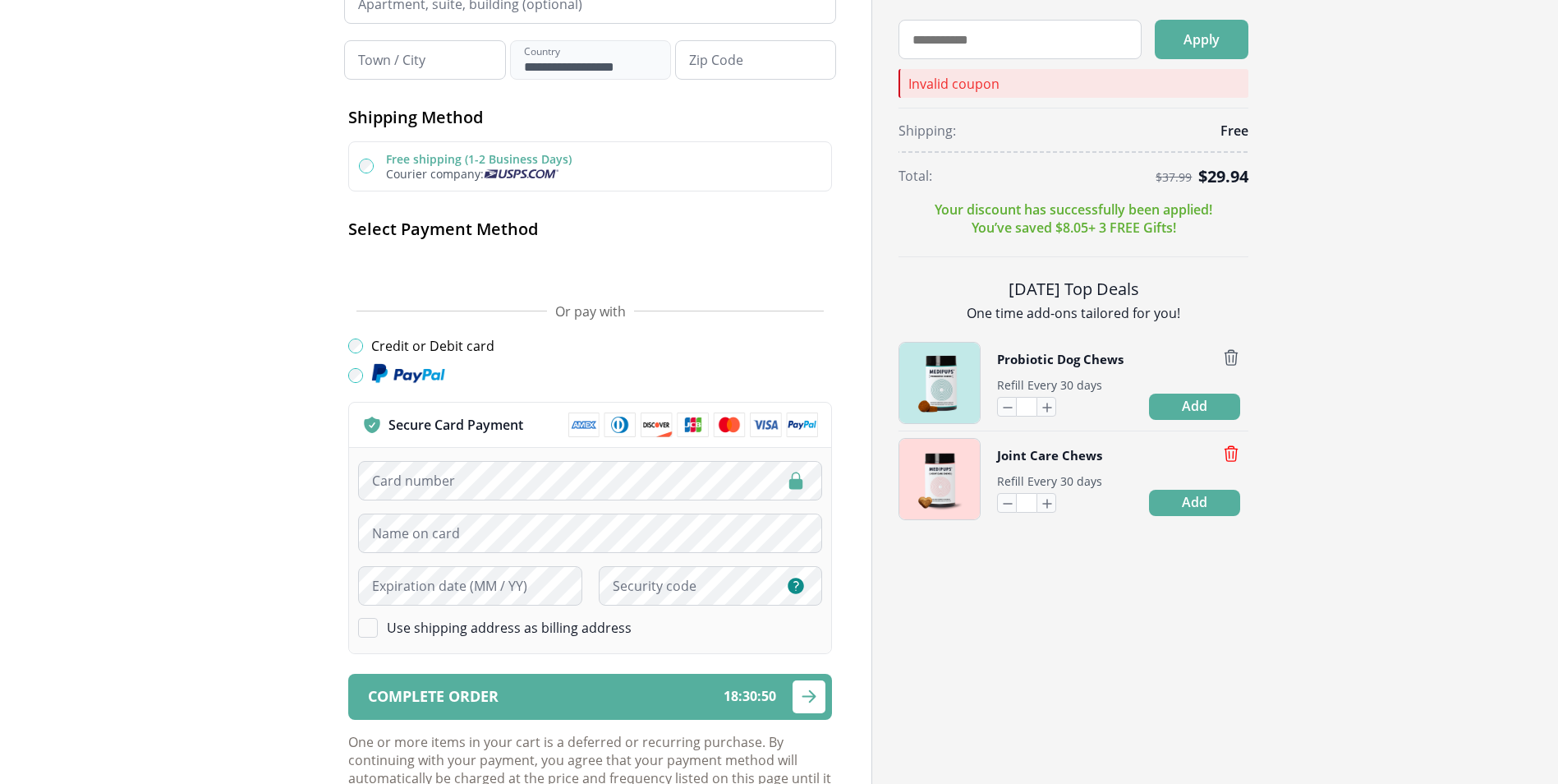
click at [1229, 454] on icon "button" at bounding box center [1231, 454] width 12 height 15
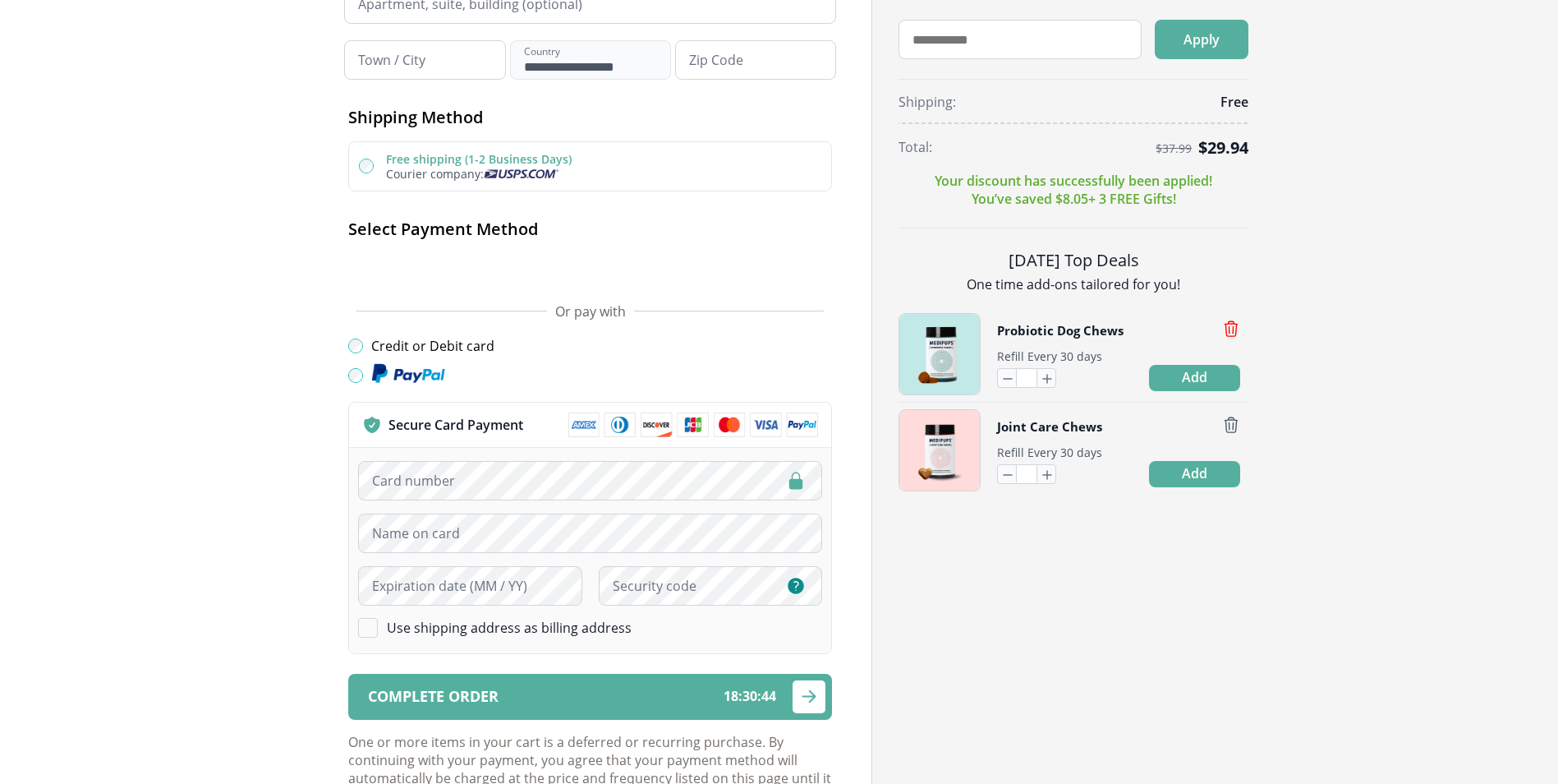
click at [1233, 328] on icon "button" at bounding box center [1230, 328] width 18 height 18
click at [1235, 425] on icon "button" at bounding box center [1230, 424] width 18 height 18
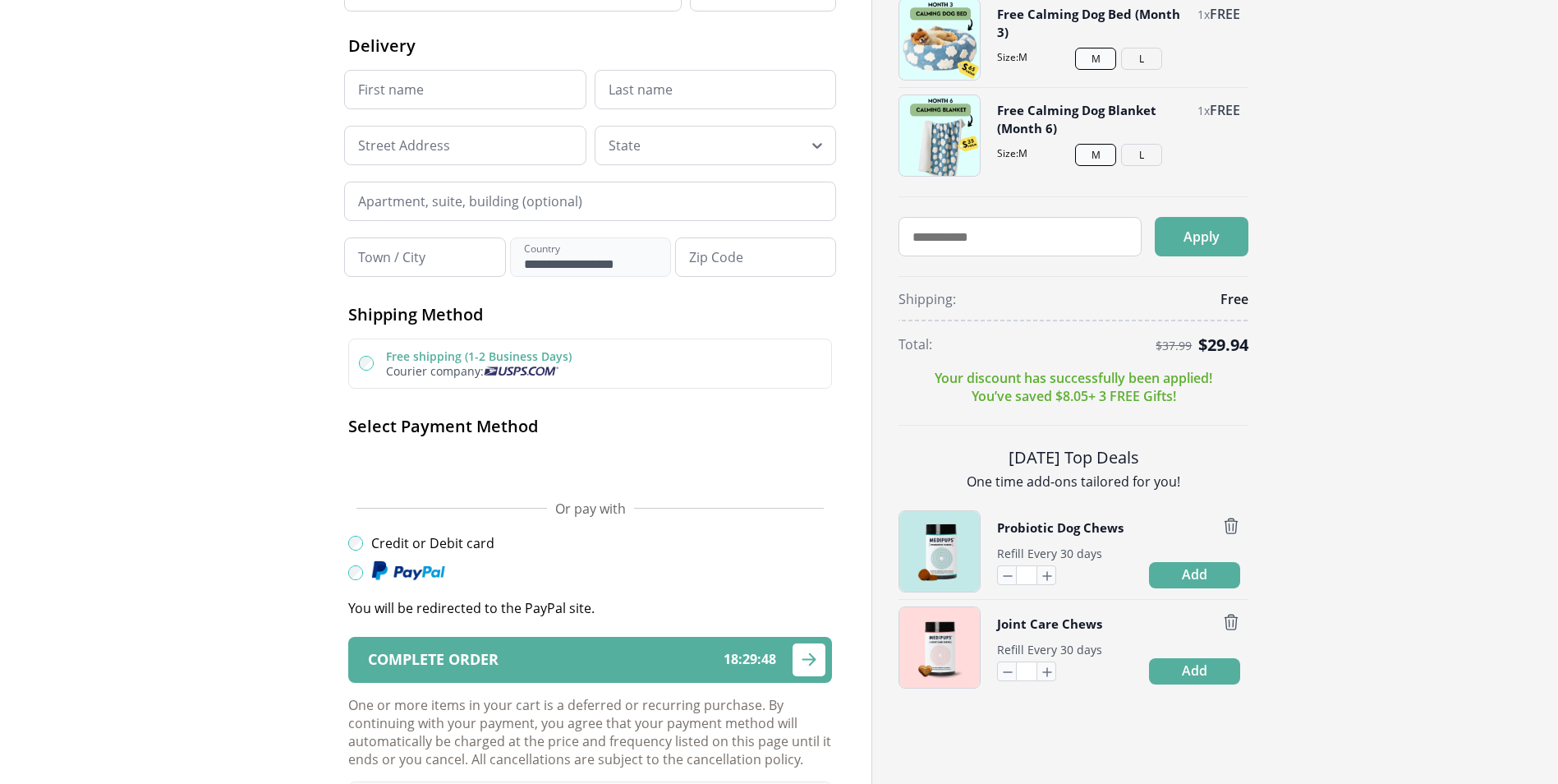
scroll to position [246, 0]
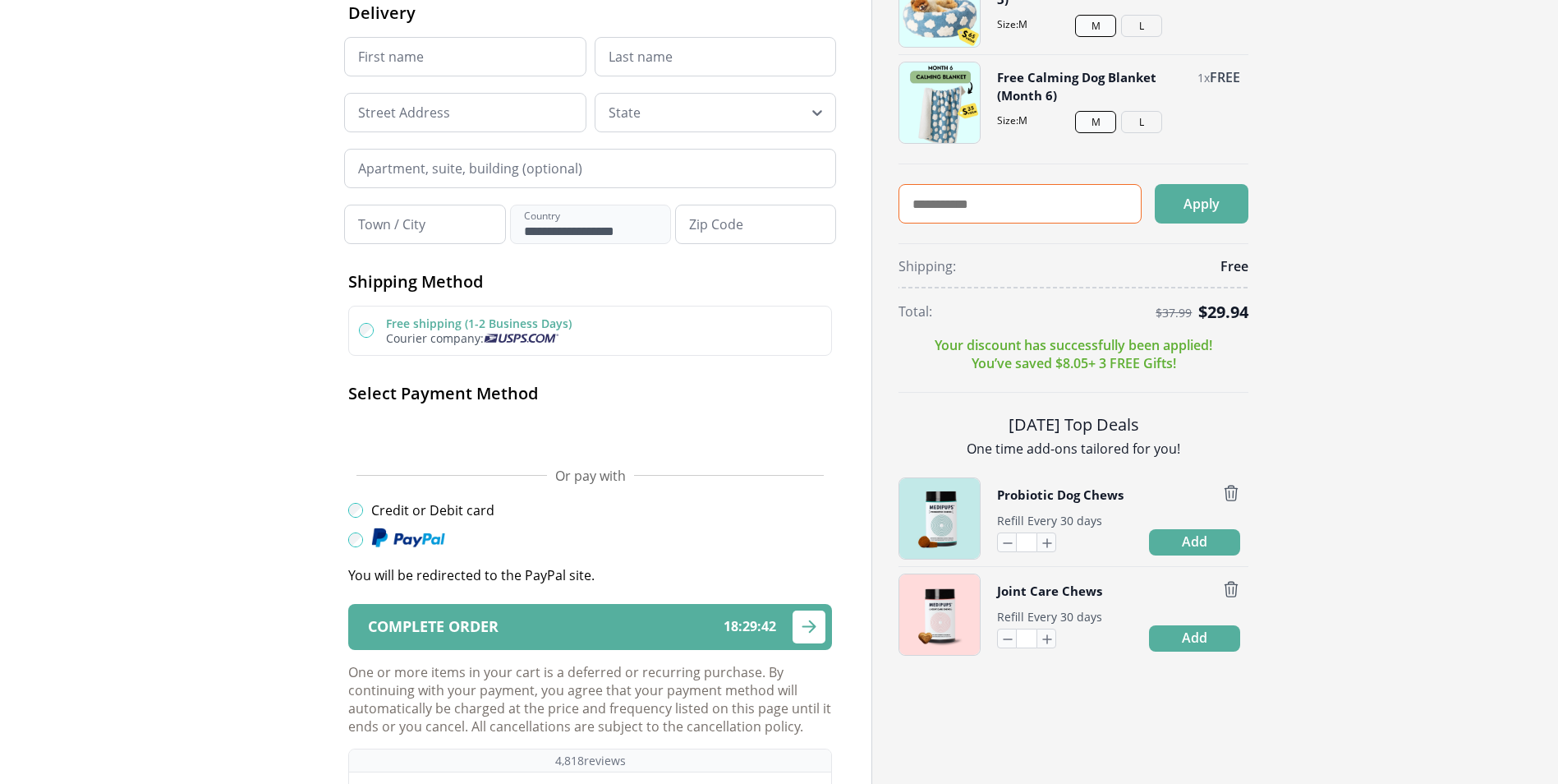
click at [921, 209] on input "text" at bounding box center [1020, 203] width 243 height 39
type input "*******"
click at [1211, 203] on button "Apply" at bounding box center [1201, 203] width 93 height 39
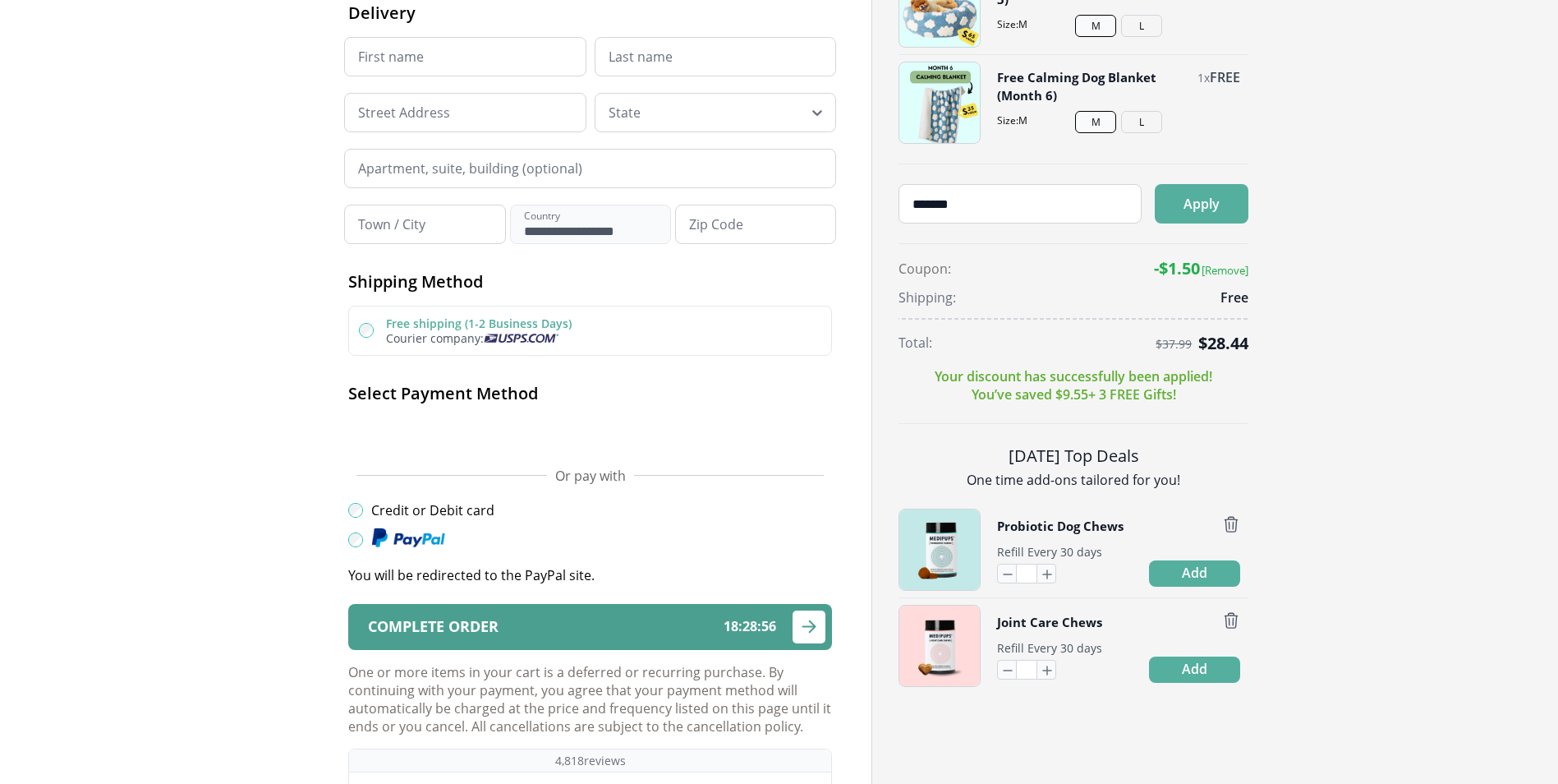
click at [624, 624] on div "Complete order 18 : 28 : 56" at bounding box center [571, 626] width 408 height 16
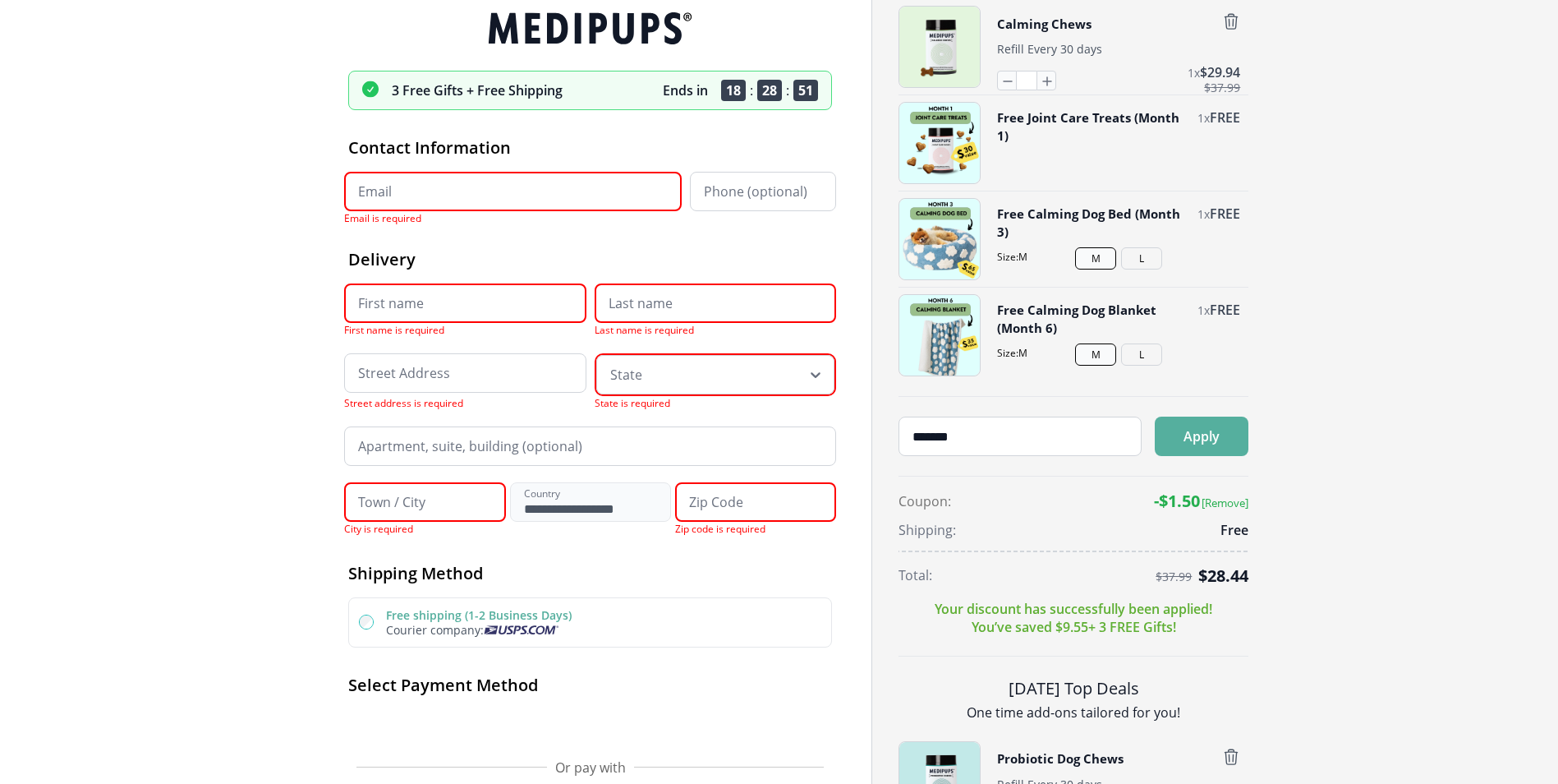
scroll to position [0, 0]
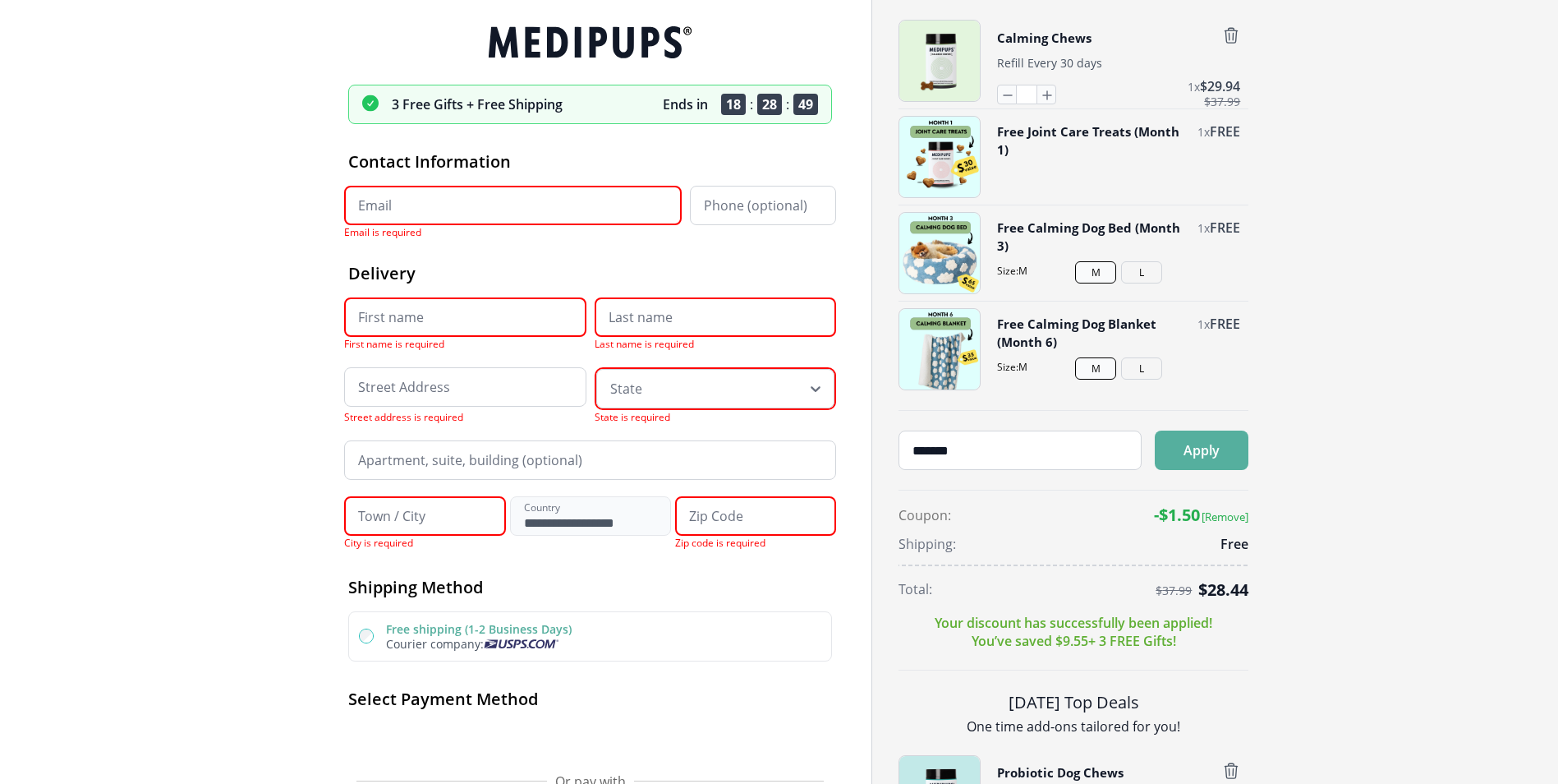
click at [361, 215] on input "Email" at bounding box center [513, 205] width 338 height 39
type input "**********"
type input "*****"
type input "**********"
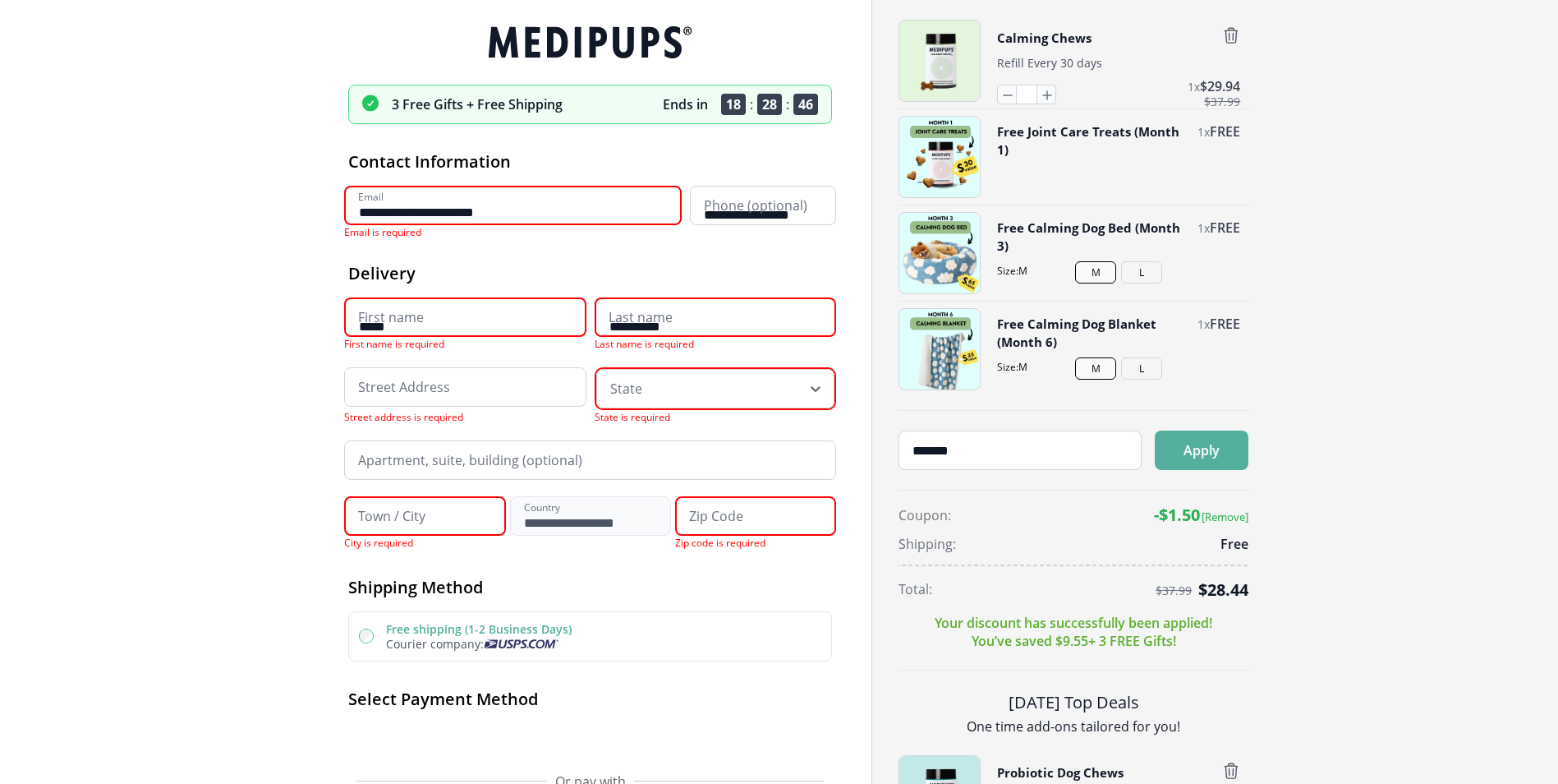
type input "**********"
type input "*****"
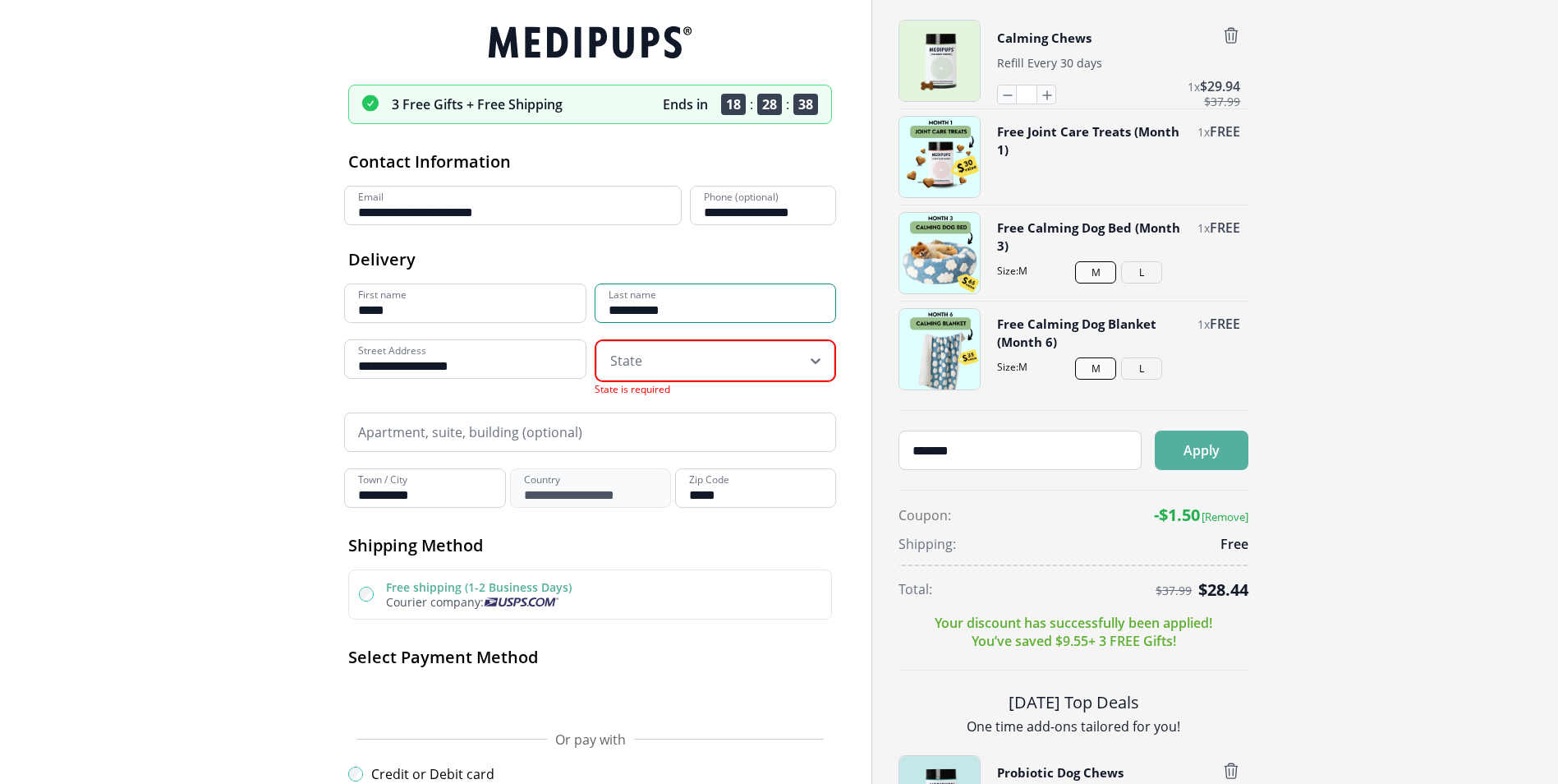
click at [619, 312] on input "**********" at bounding box center [716, 303] width 243 height 39
type input "********"
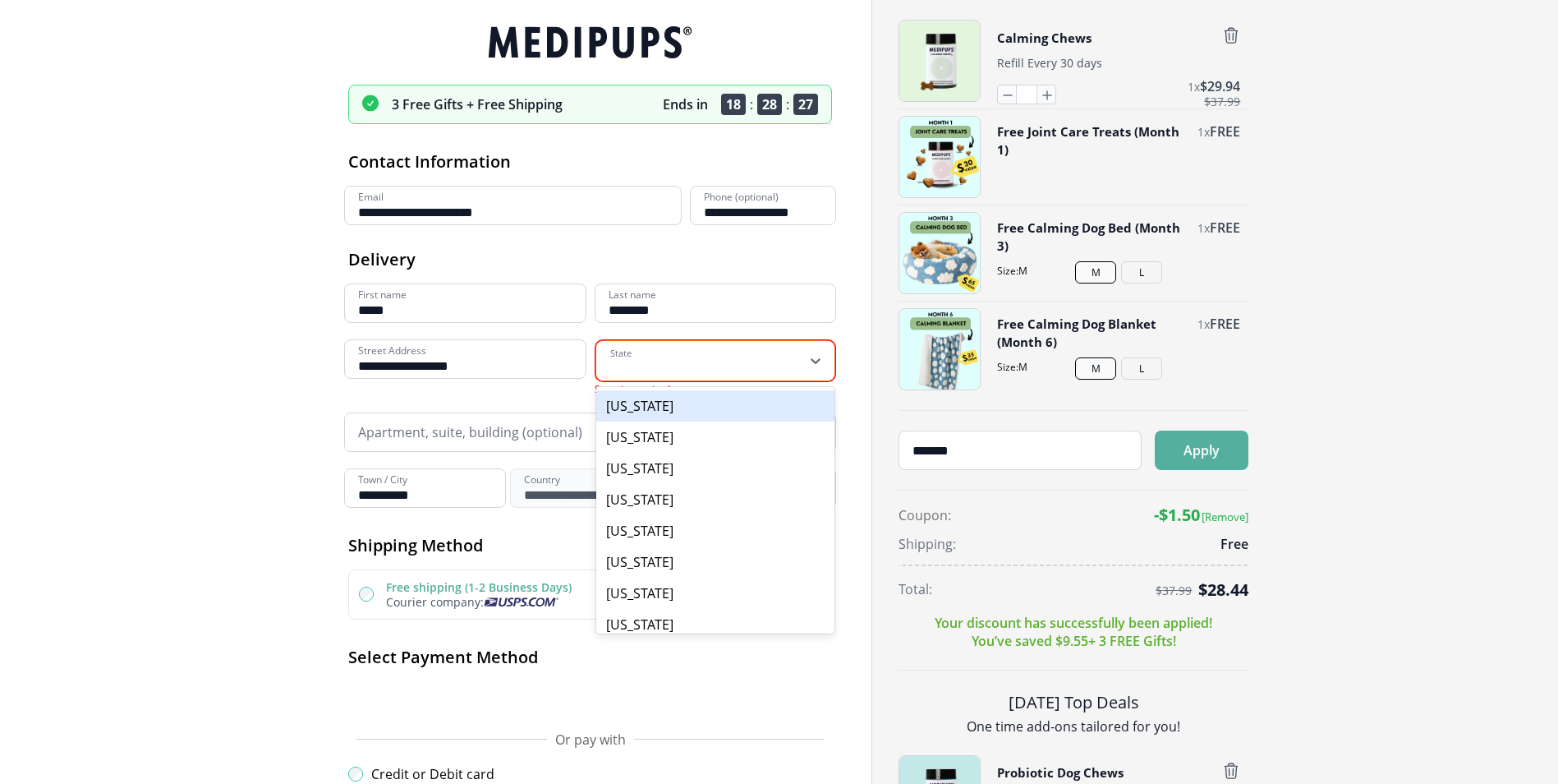
click at [817, 362] on icon at bounding box center [816, 361] width 10 height 6
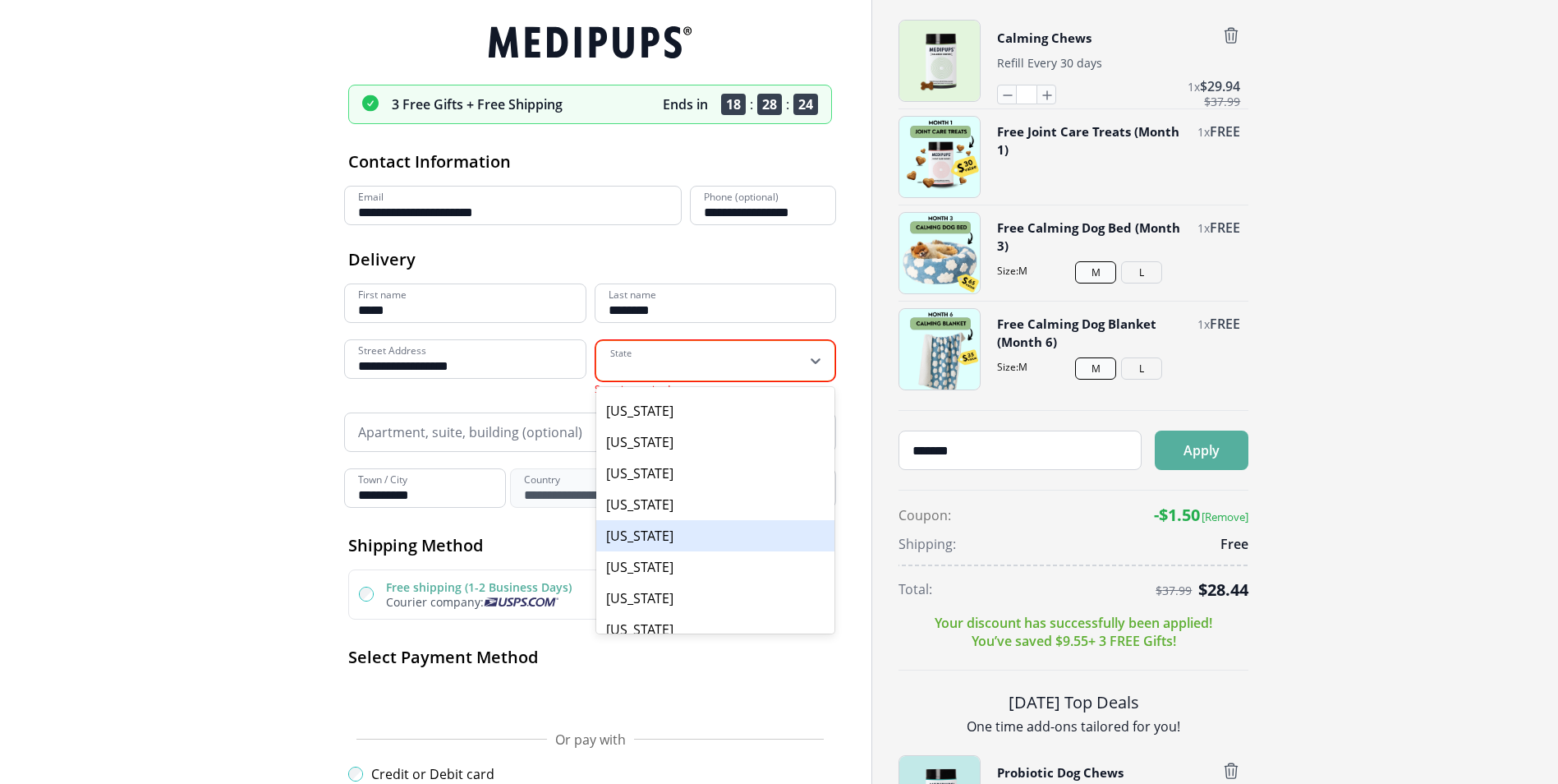
scroll to position [986, 0]
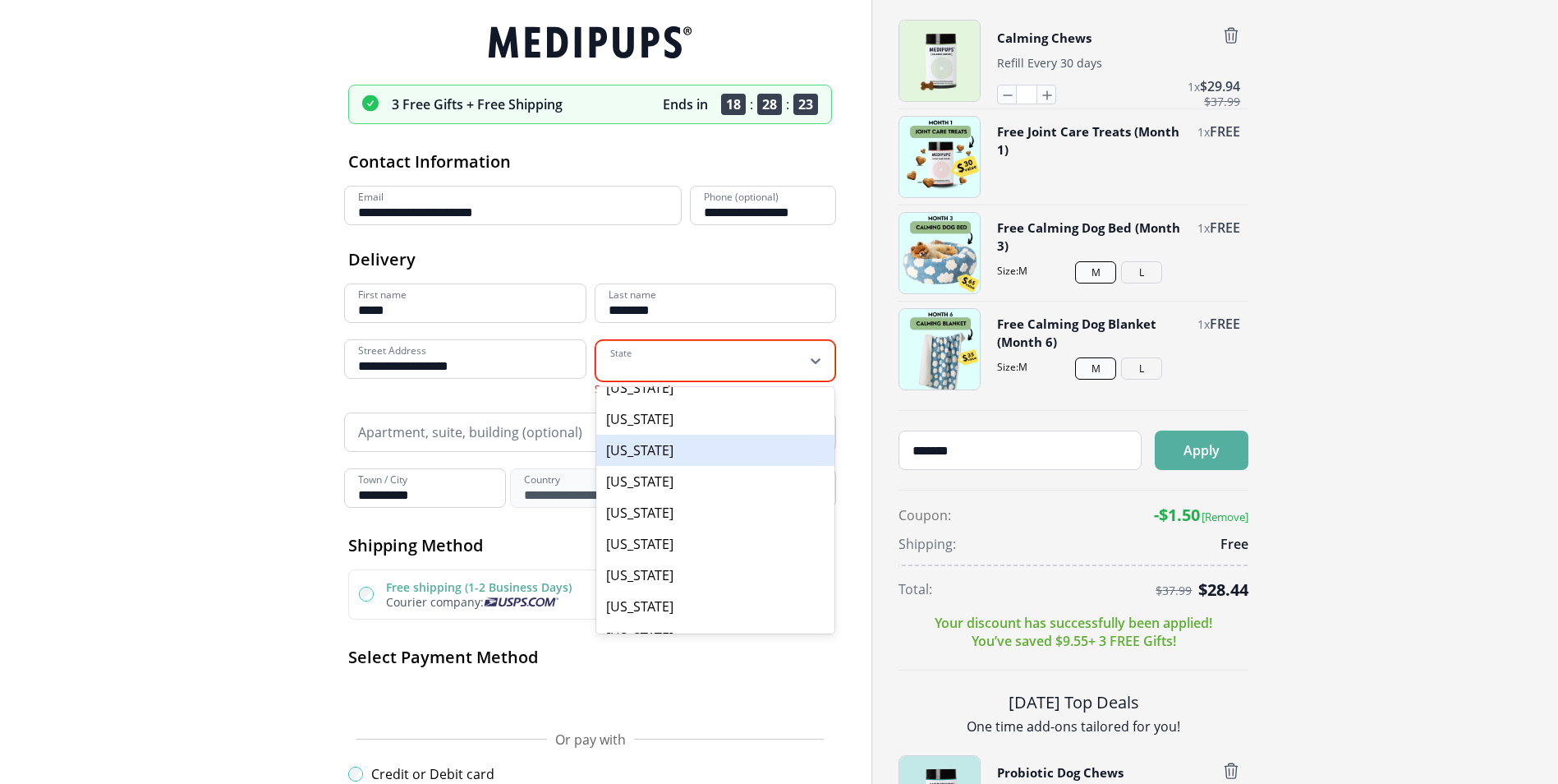
click at [658, 455] on div "North Carolina" at bounding box center [716, 450] width 239 height 31
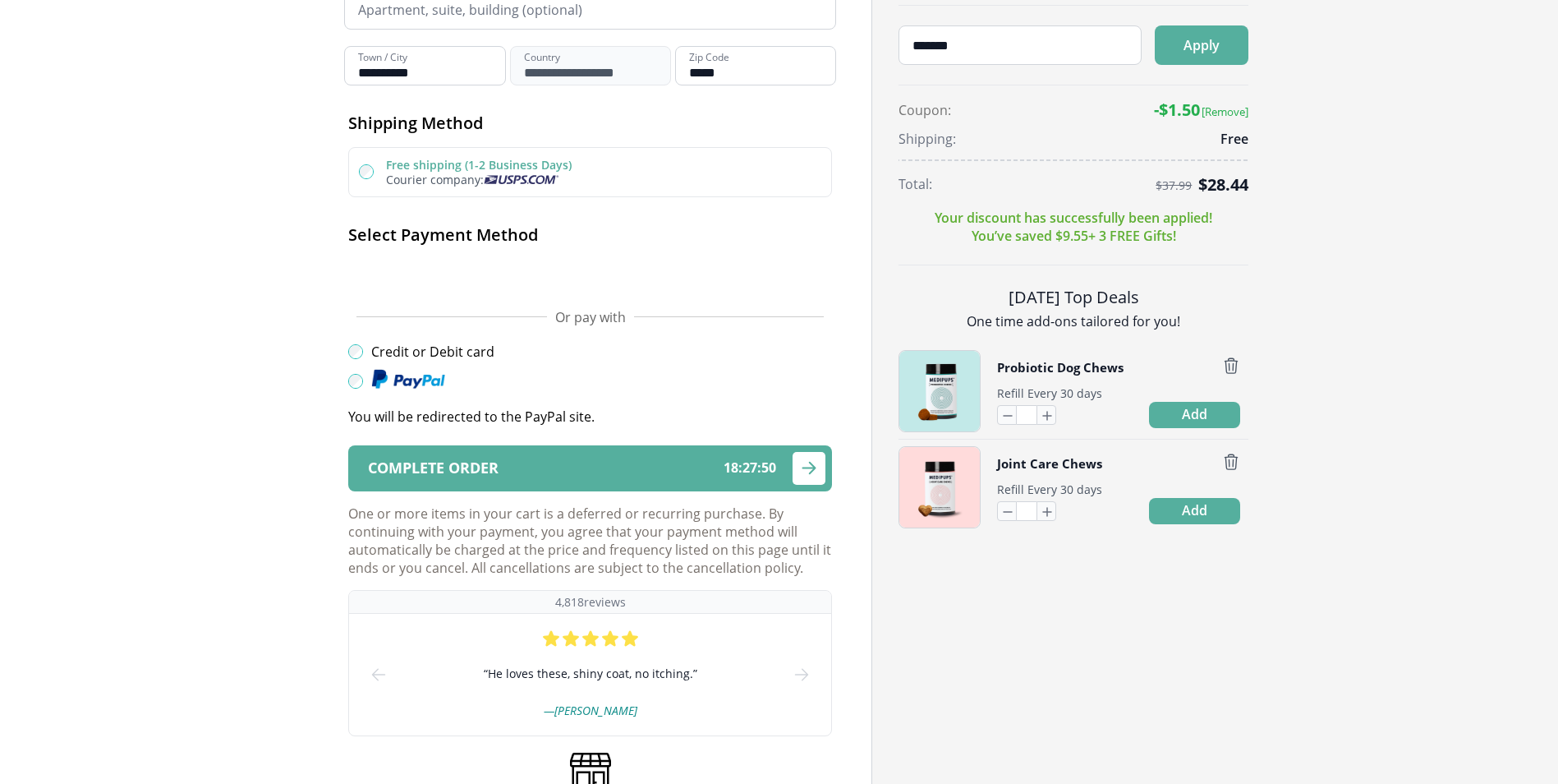
scroll to position [411, 0]
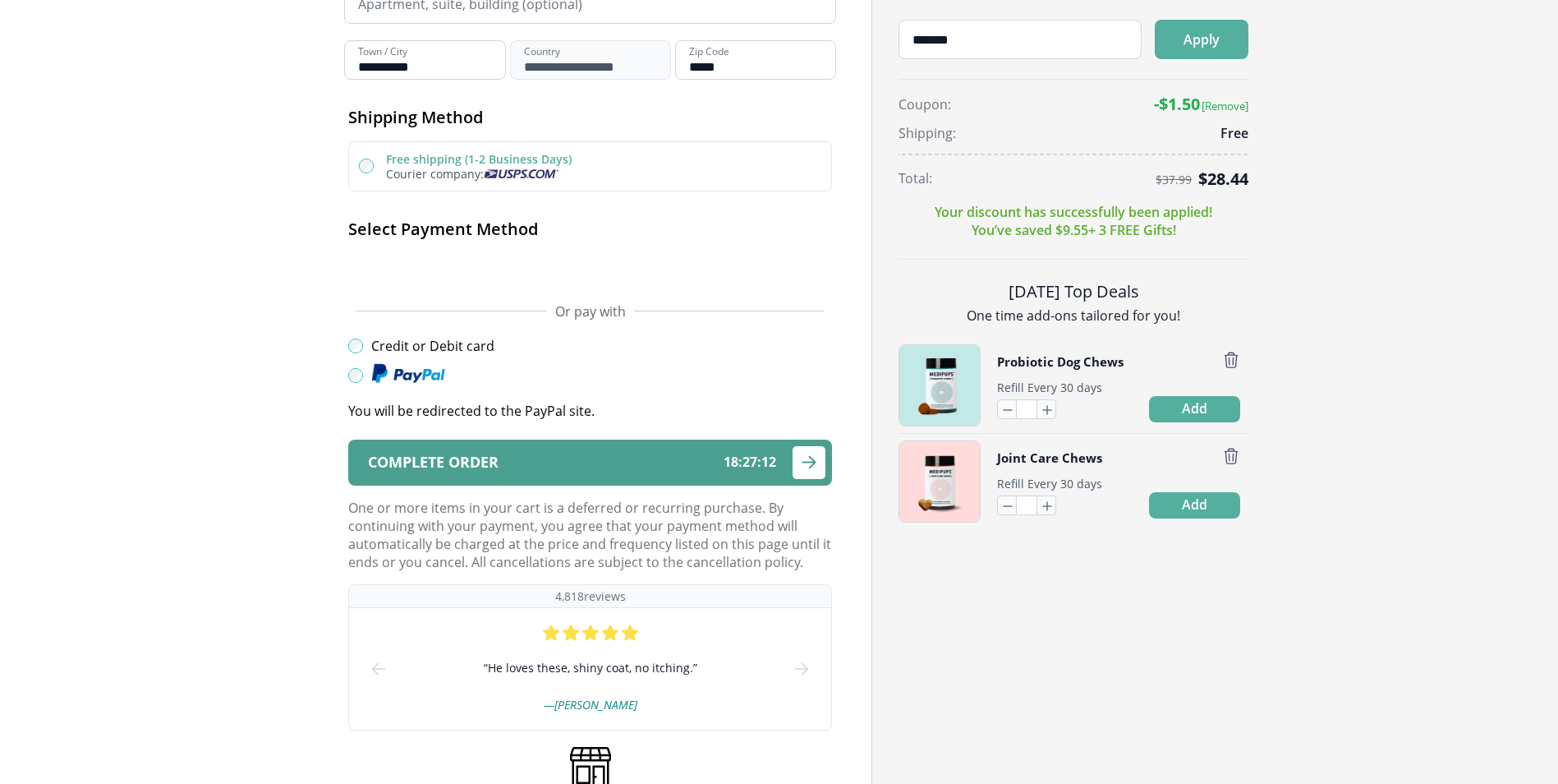
click at [816, 458] on icon "submit" at bounding box center [808, 462] width 20 height 21
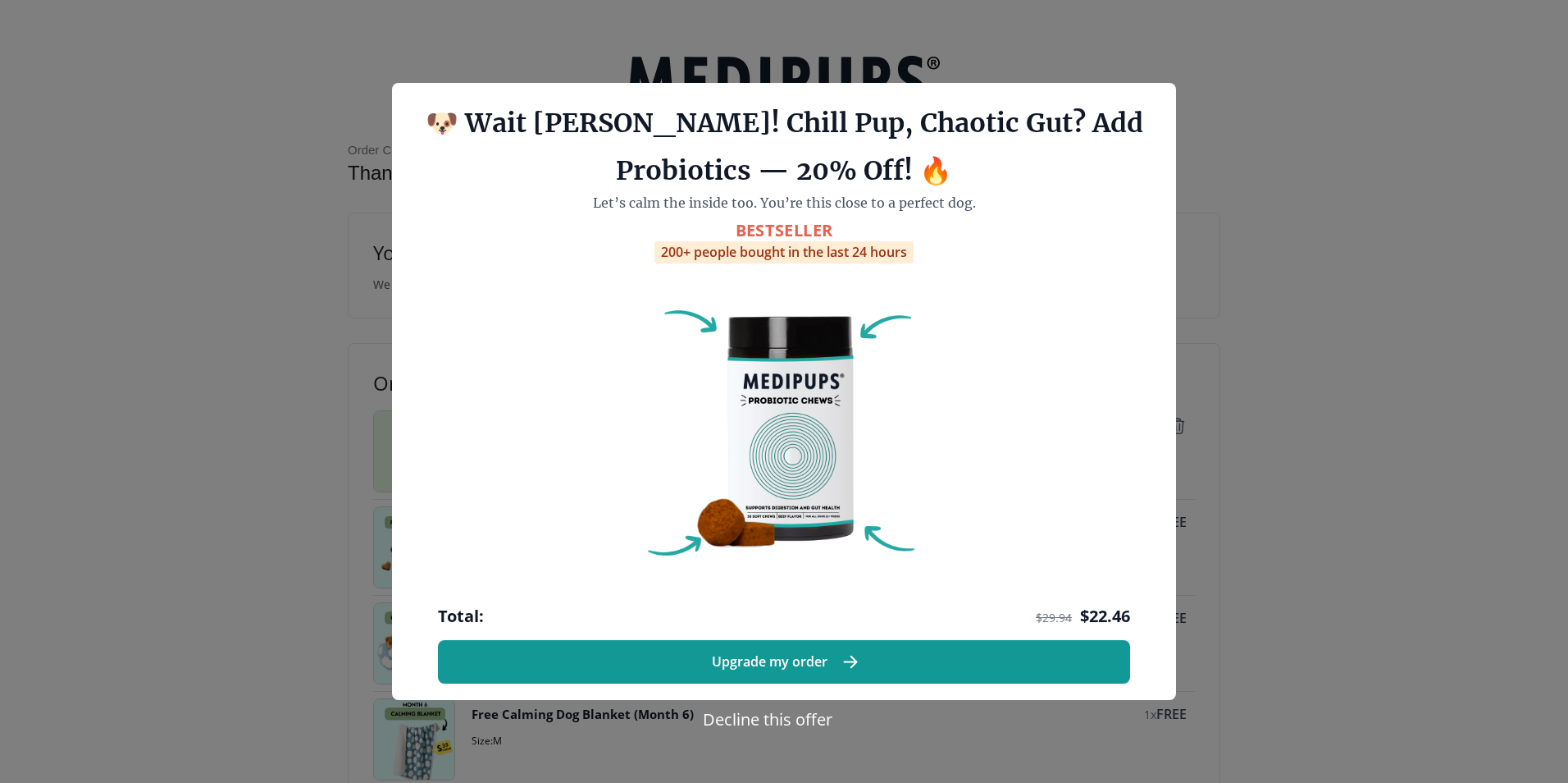
click at [1342, 365] on div at bounding box center [784, 392] width 1568 height 783
click at [762, 721] on button "Decline this offer" at bounding box center [768, 720] width 140 height 24
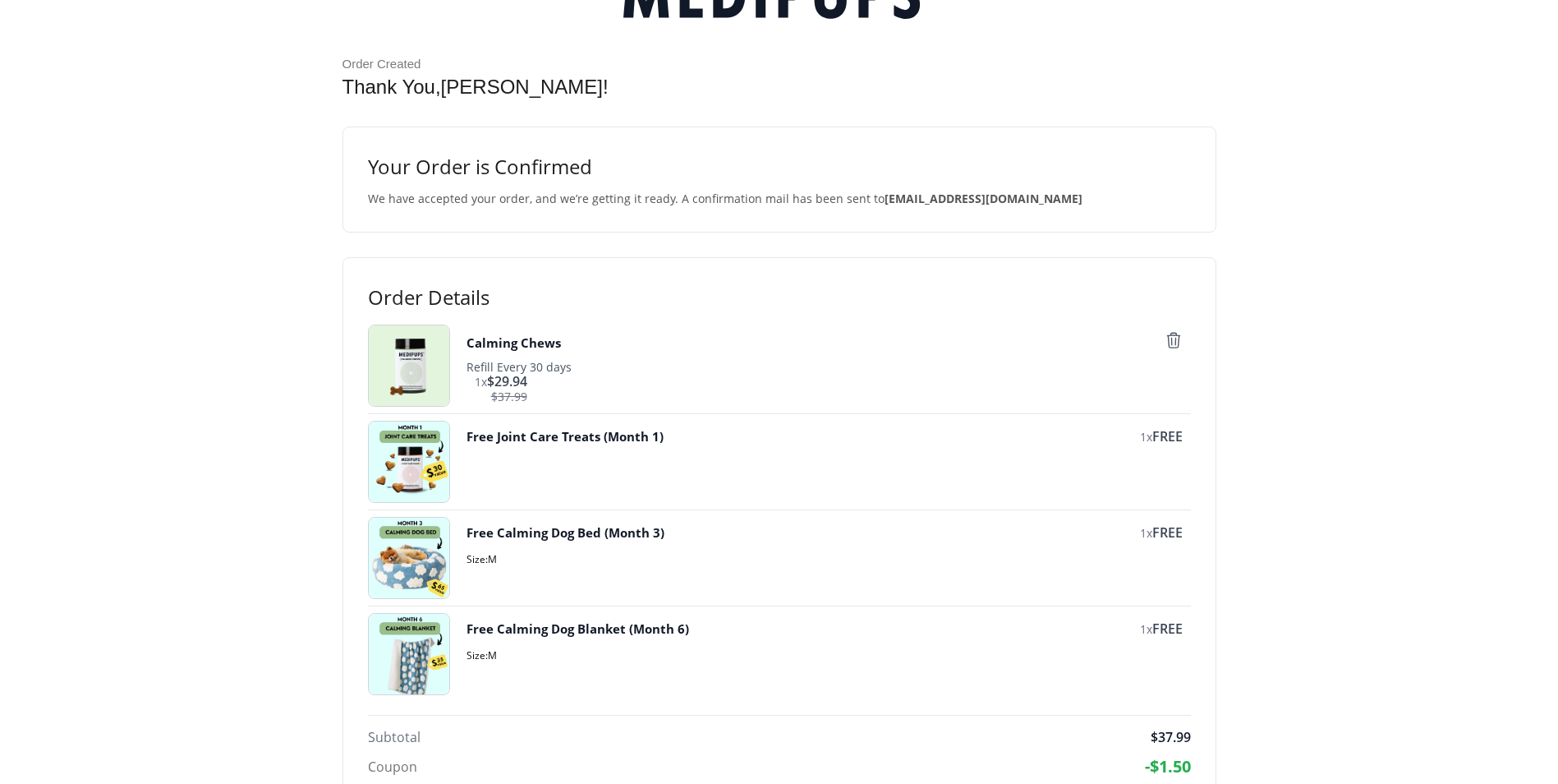
scroll to position [24, 0]
